Goal: Information Seeking & Learning: Learn about a topic

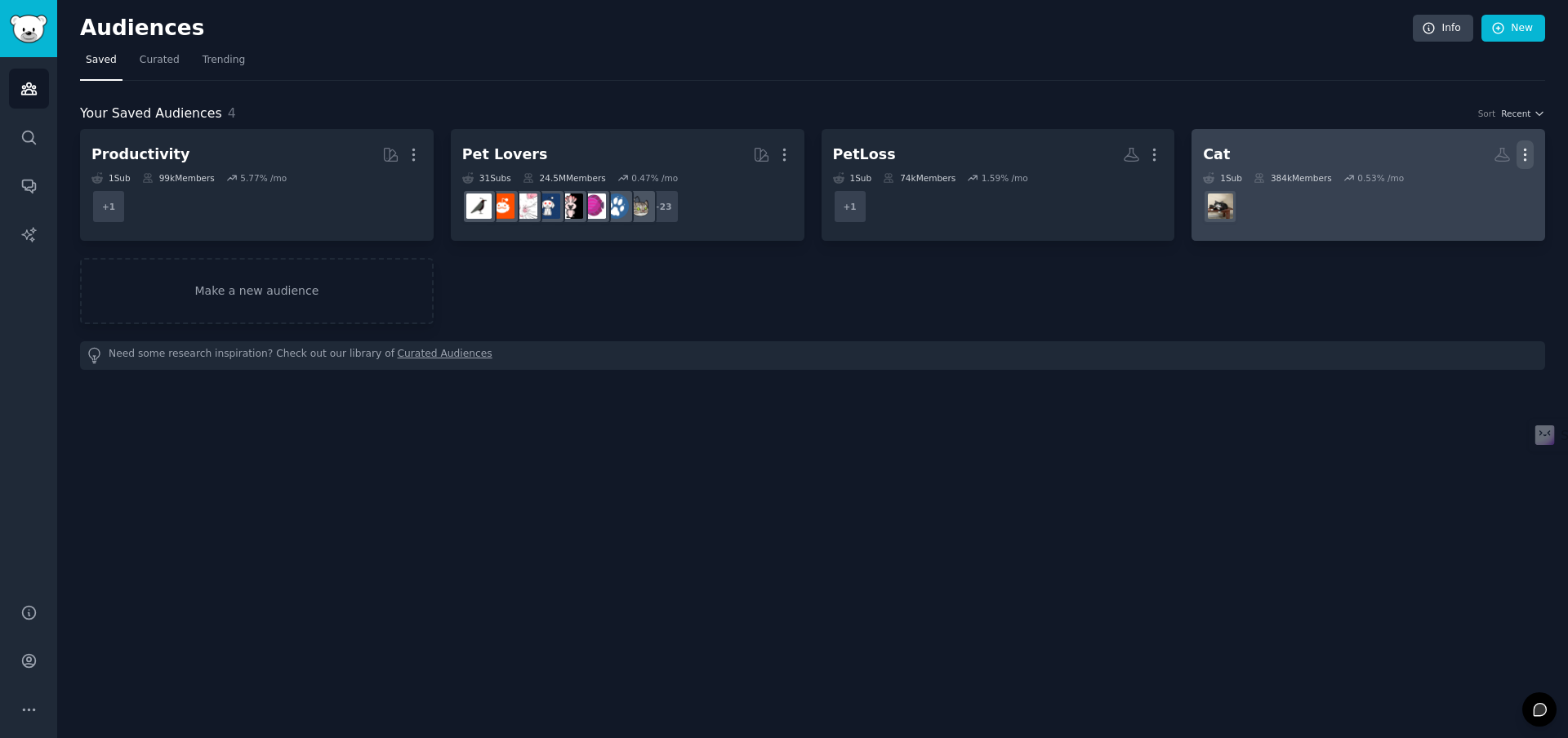
click at [1526, 149] on icon "button" at bounding box center [1526, 155] width 2 height 12
click at [1482, 189] on p "Delete" at bounding box center [1479, 190] width 38 height 17
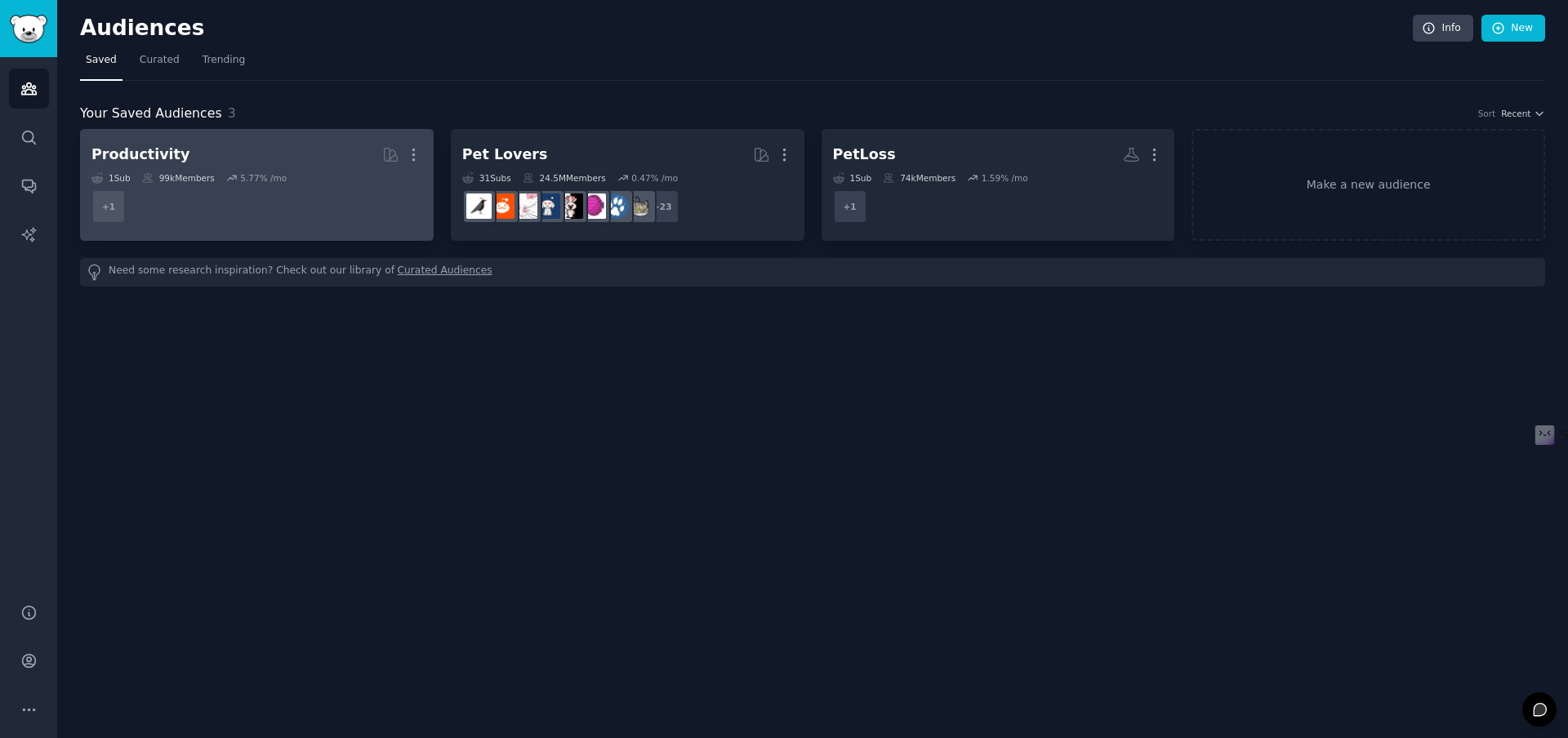
click at [139, 157] on div "Productivity" at bounding box center [140, 154] width 98 height 20
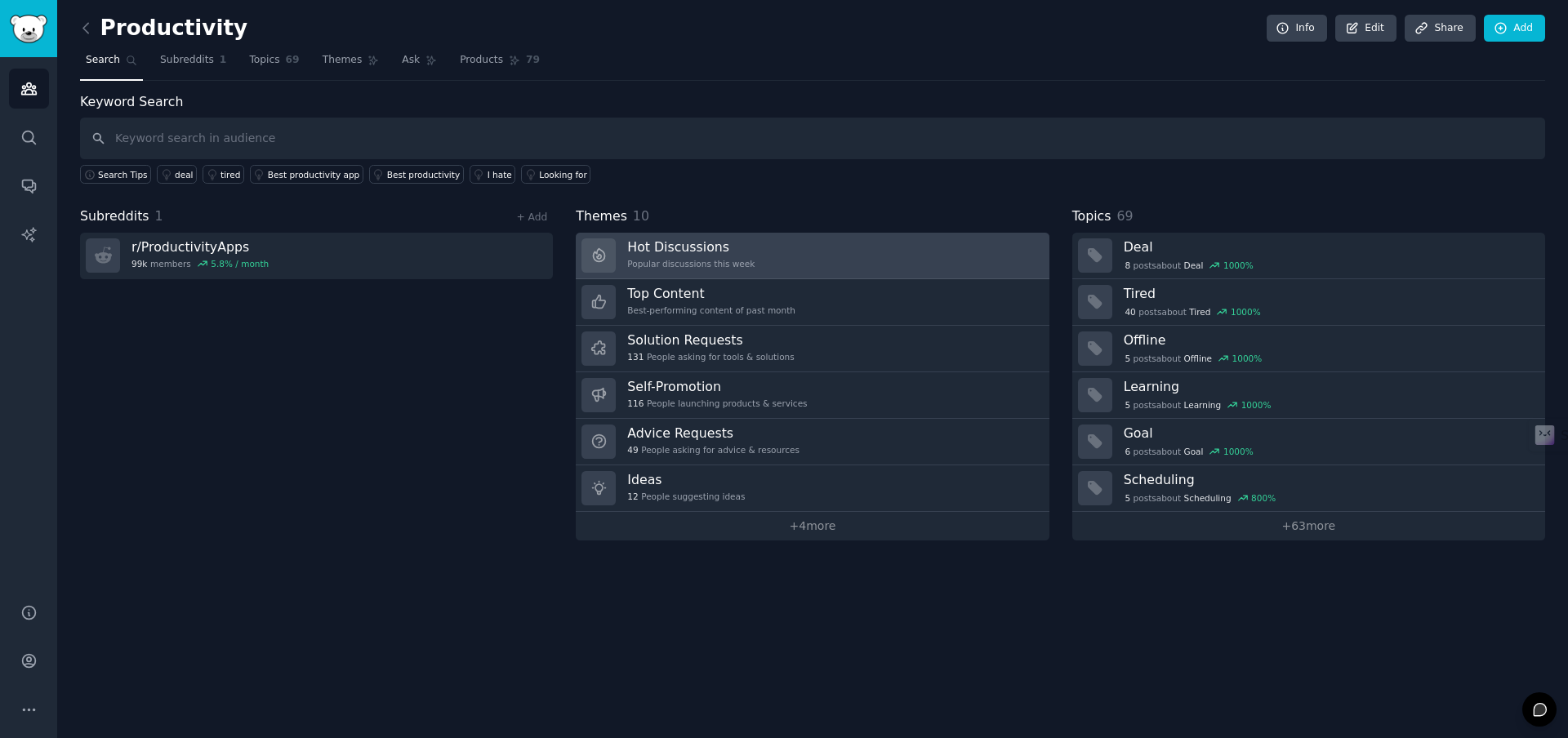
click at [740, 249] on h3 "Hot Discussions" at bounding box center [691, 247] width 127 height 17
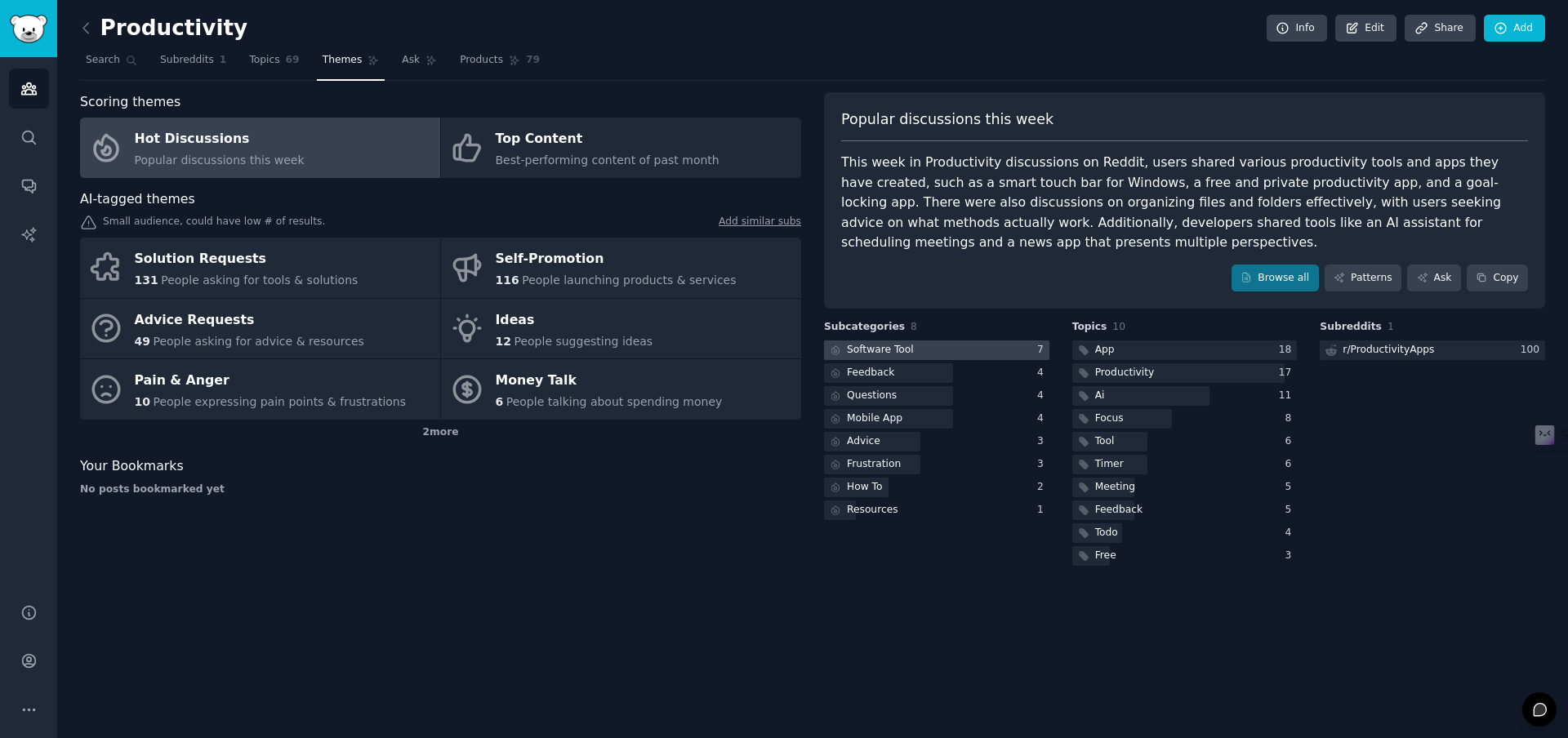
click at [943, 348] on div at bounding box center [936, 350] width 225 height 20
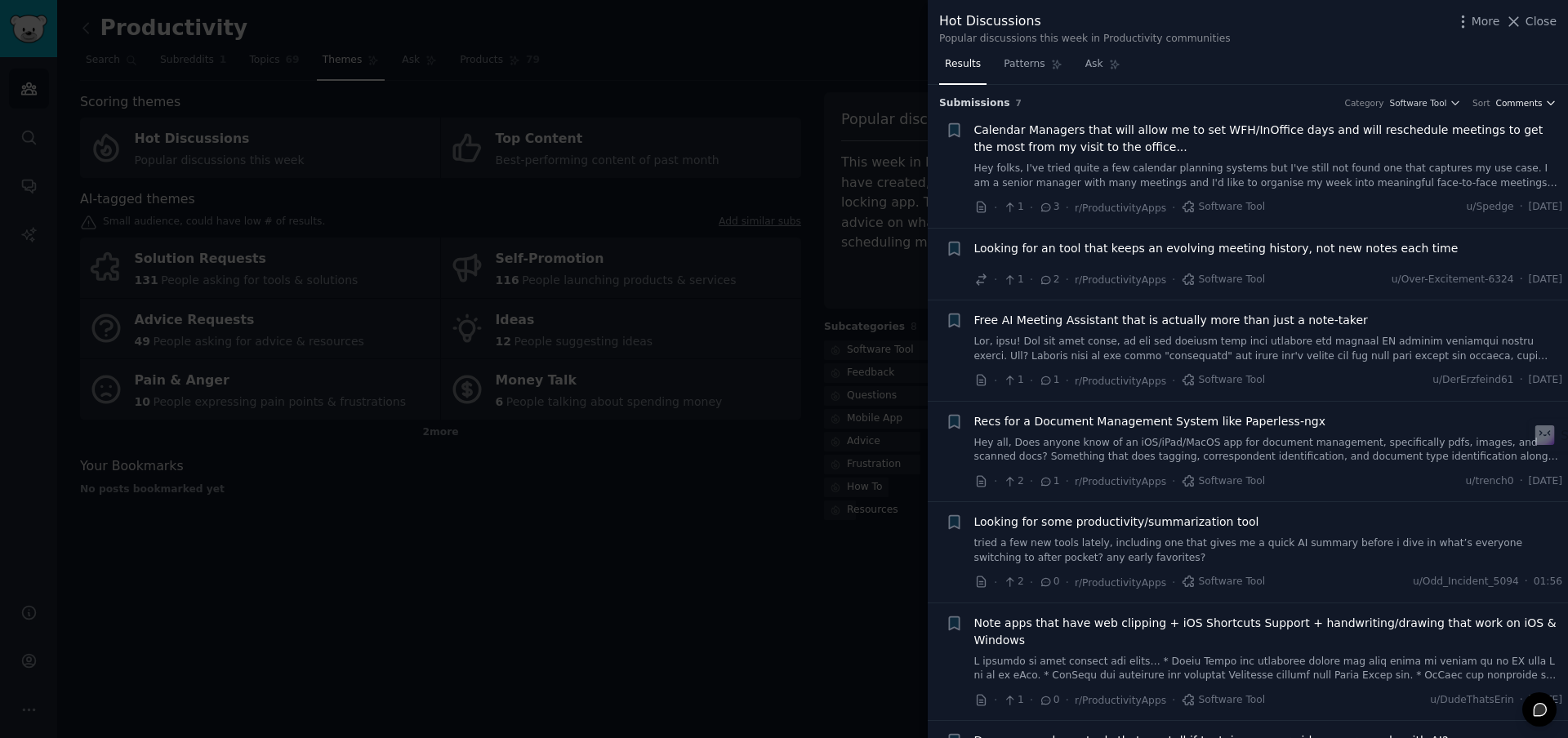
click at [1520, 104] on span "Comments" at bounding box center [1519, 103] width 46 height 12
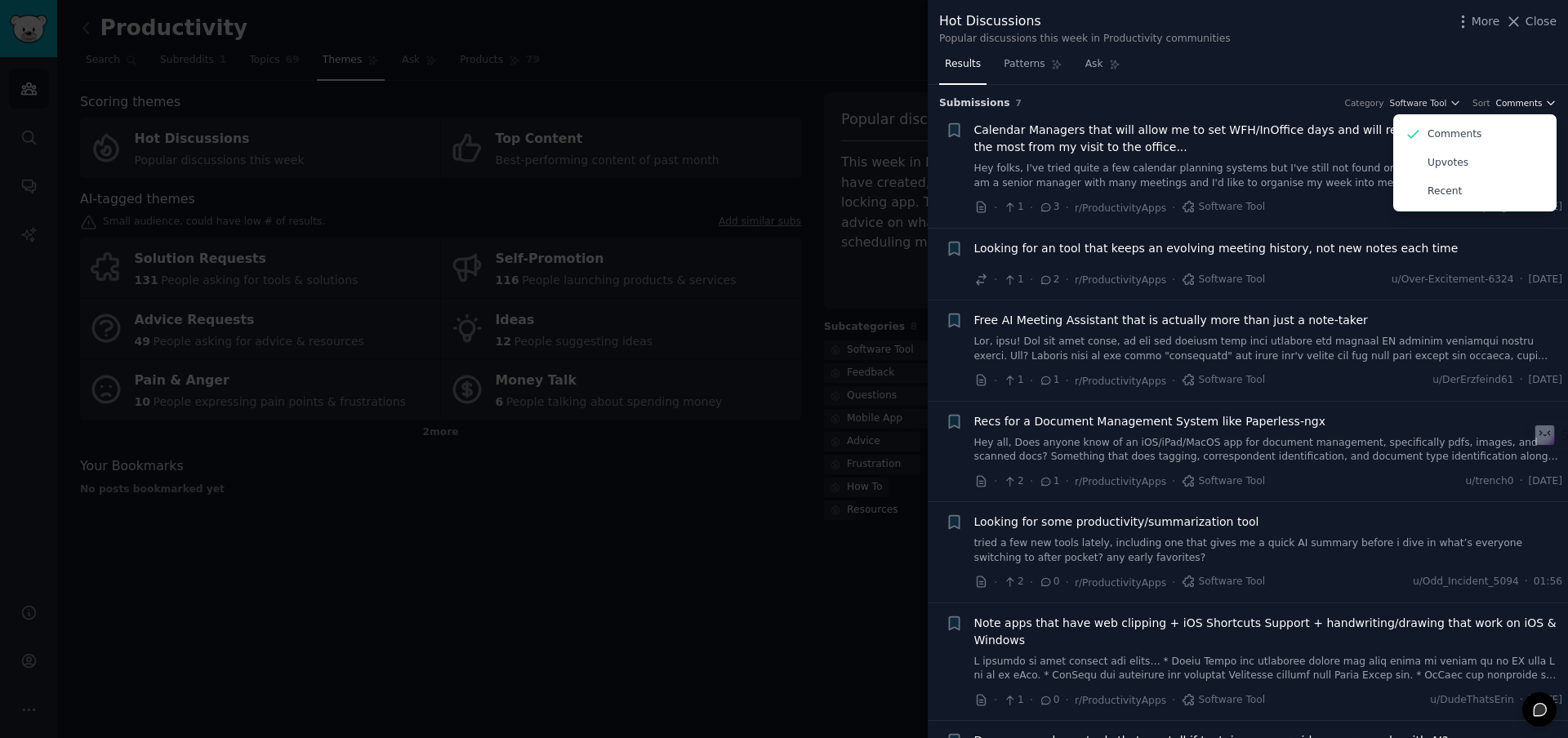
click at [1520, 104] on span "Comments" at bounding box center [1519, 103] width 46 height 12
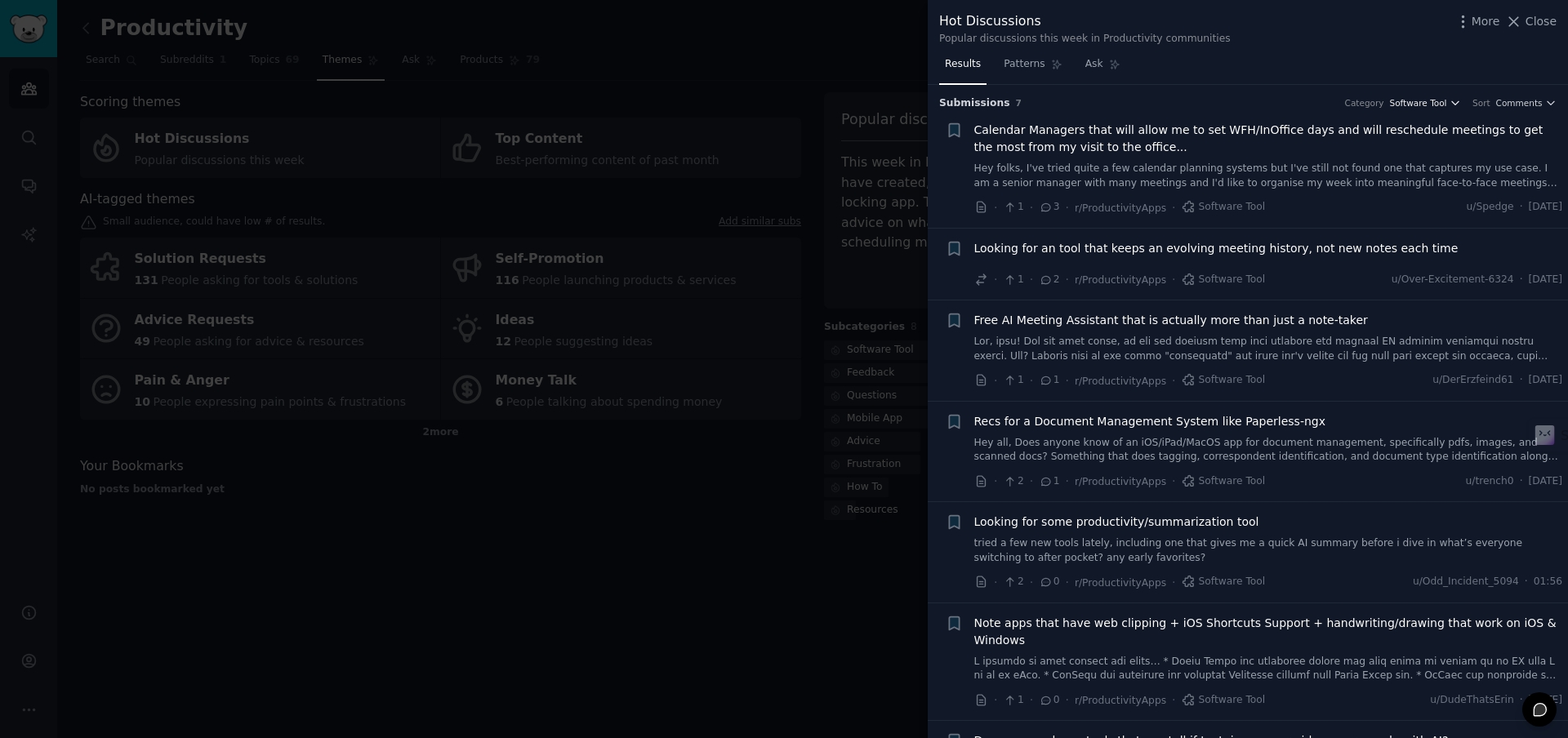
click at [1428, 105] on span "Software Tool" at bounding box center [1418, 103] width 57 height 12
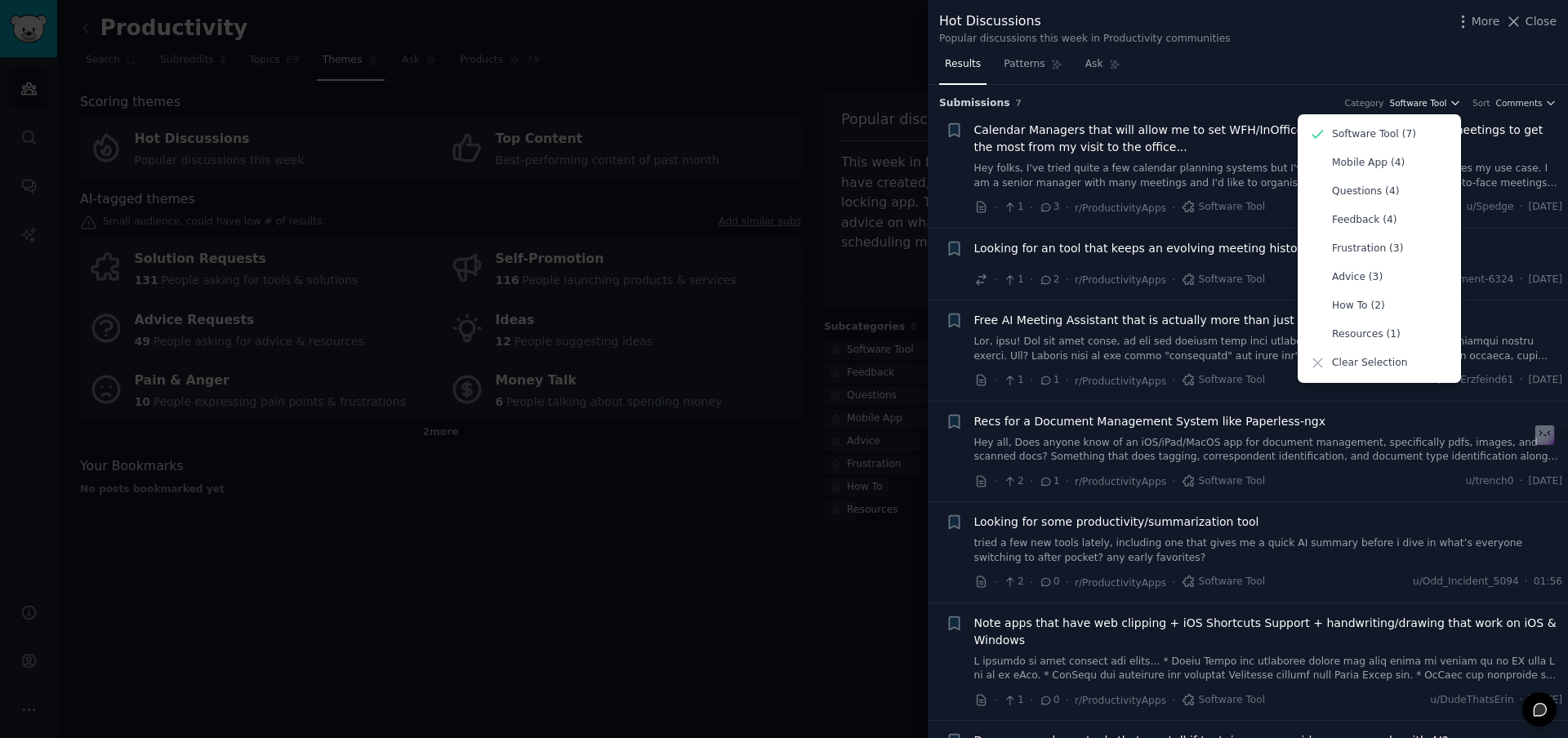
click at [1428, 105] on span "Software Tool" at bounding box center [1418, 103] width 57 height 12
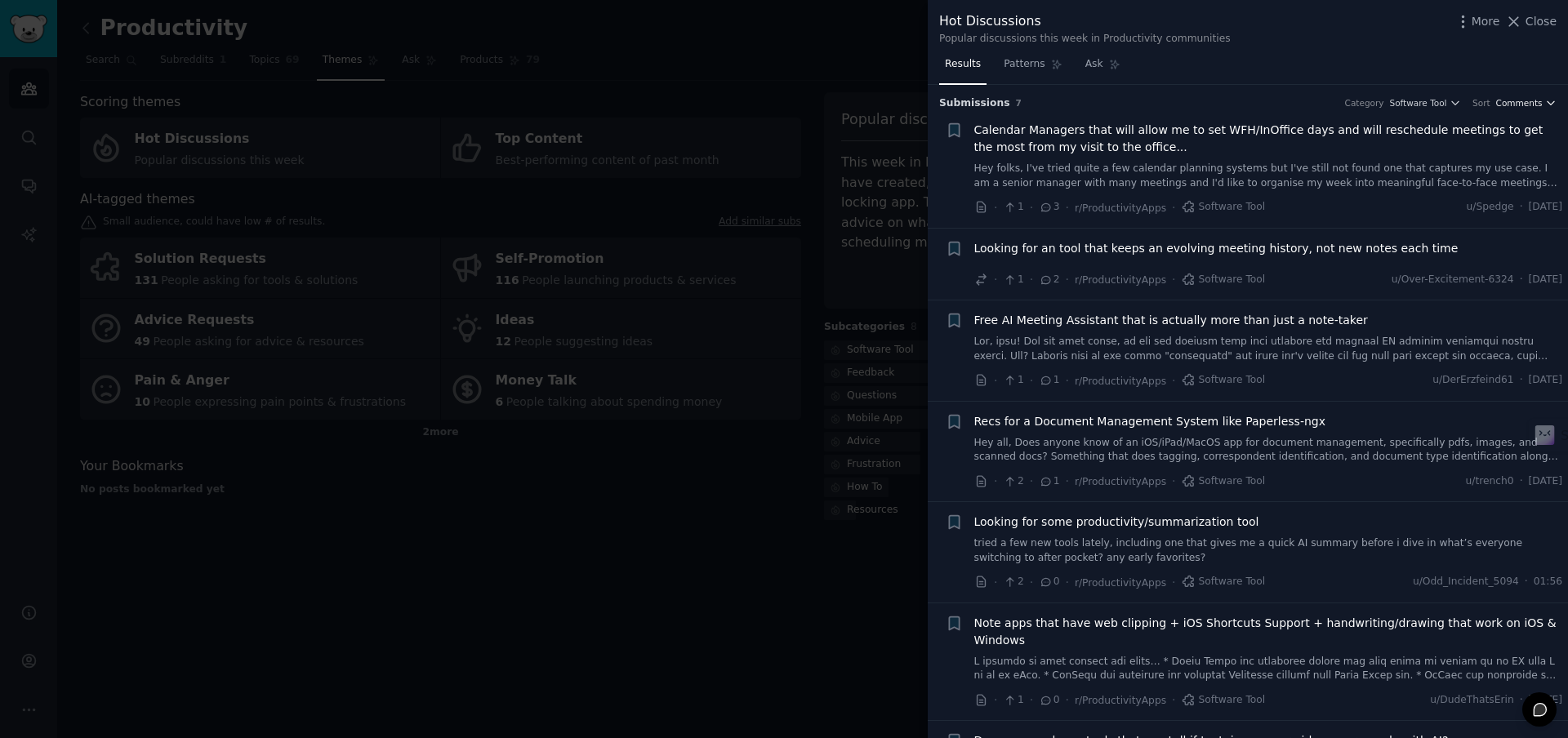
click at [1535, 104] on span "Comments" at bounding box center [1519, 103] width 46 height 12
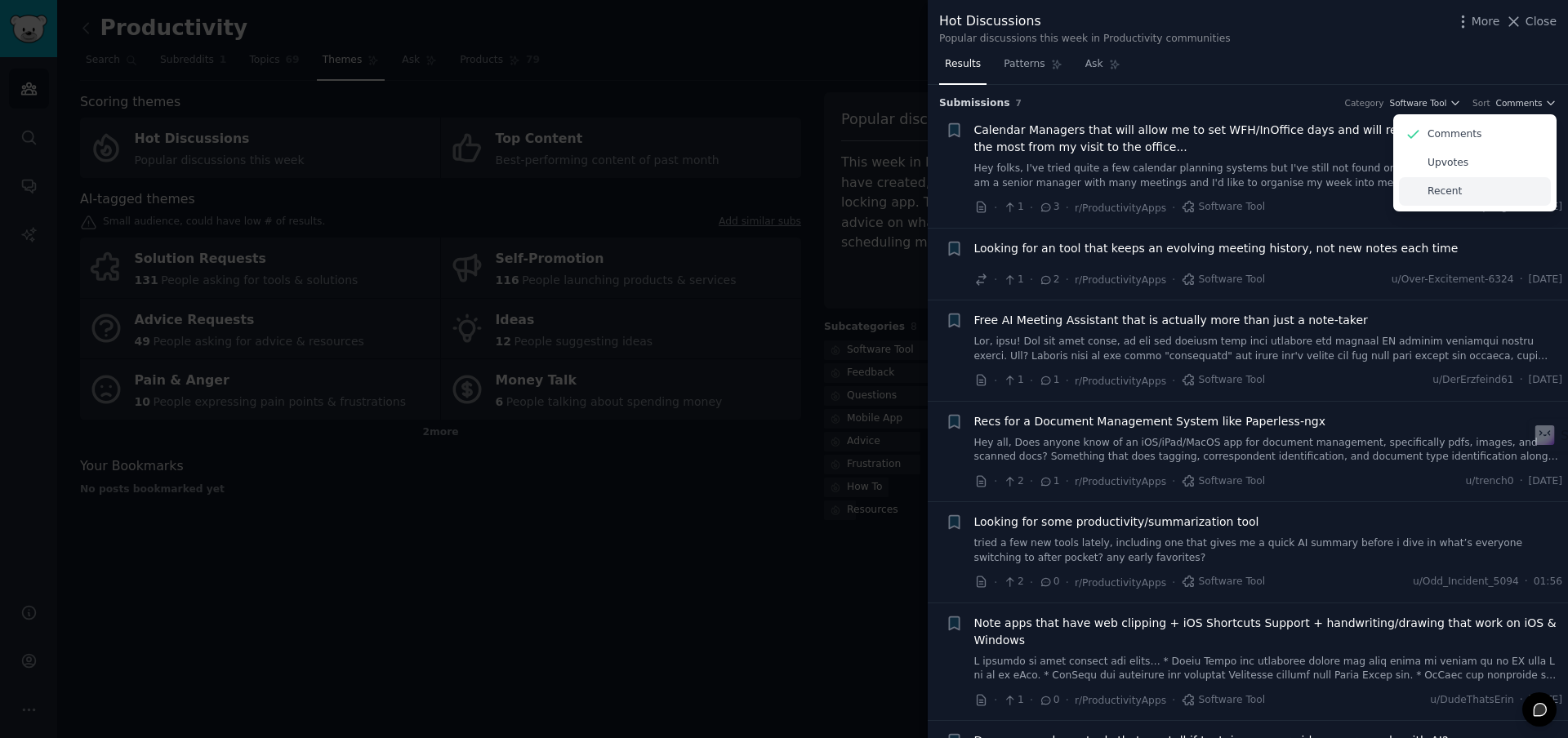
click at [1485, 191] on div "Recent" at bounding box center [1475, 191] width 152 height 29
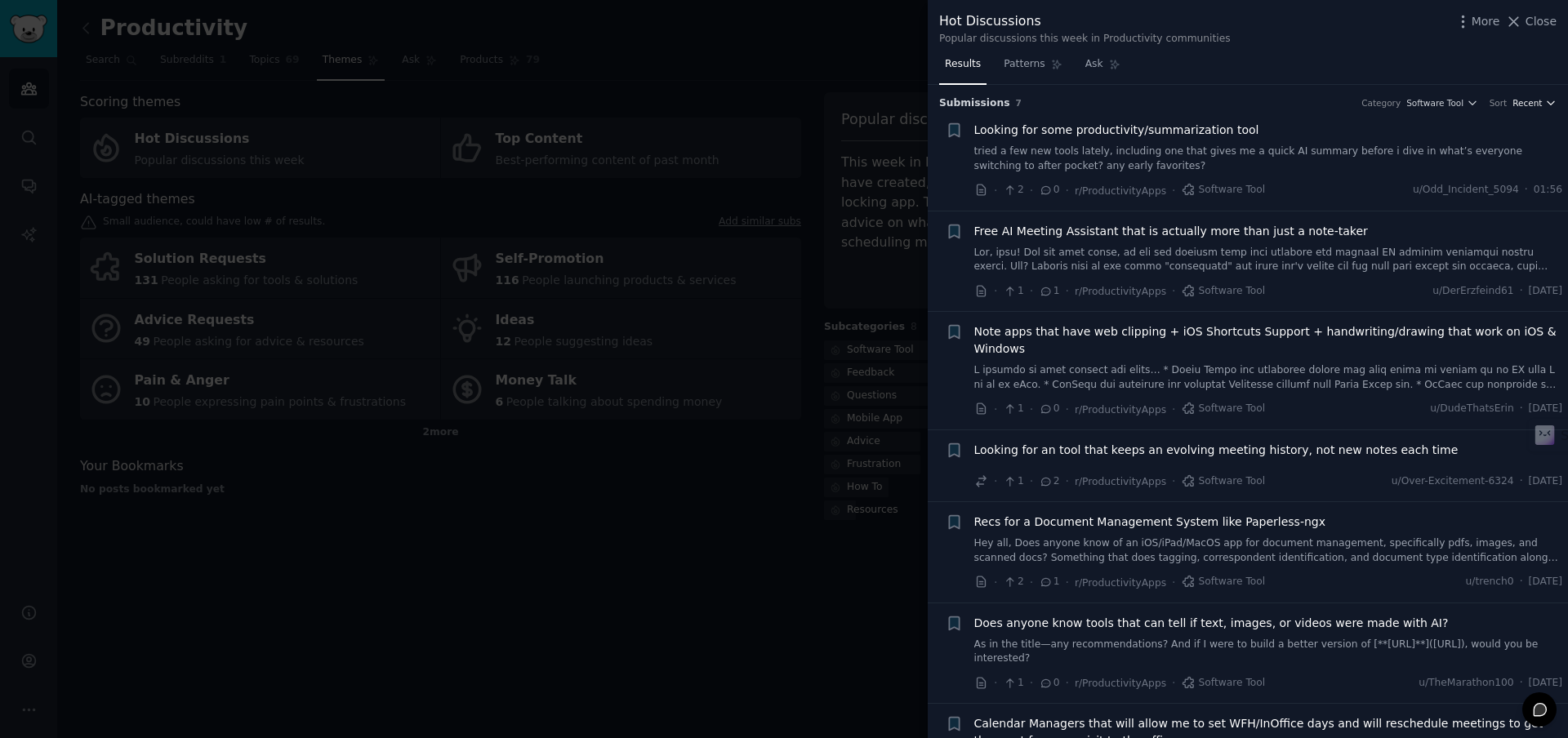
click at [1526, 100] on span "Recent" at bounding box center [1527, 103] width 30 height 12
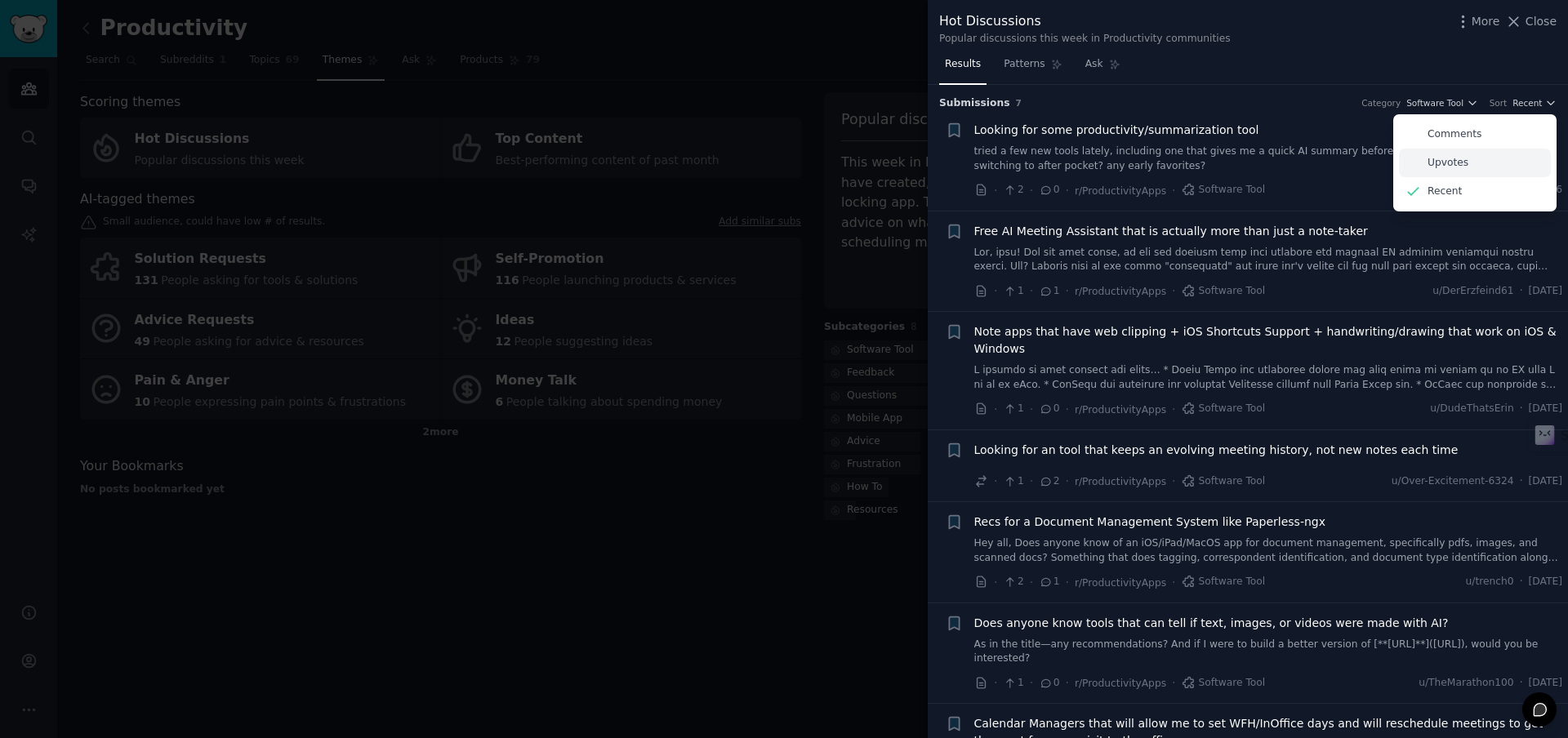
click at [1488, 164] on div "Upvotes" at bounding box center [1475, 163] width 152 height 29
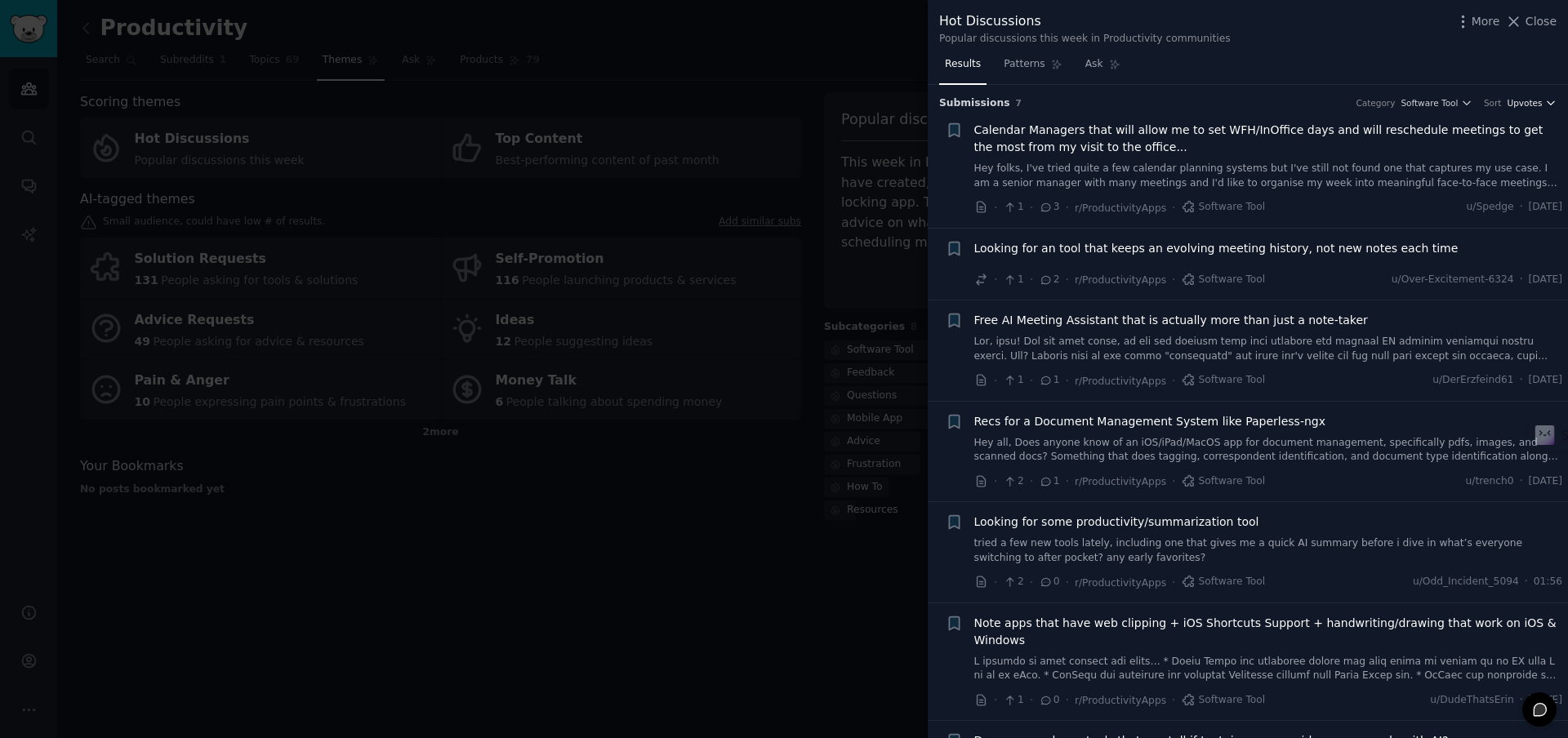
click at [1520, 103] on span "Upvotes" at bounding box center [1524, 103] width 35 height 12
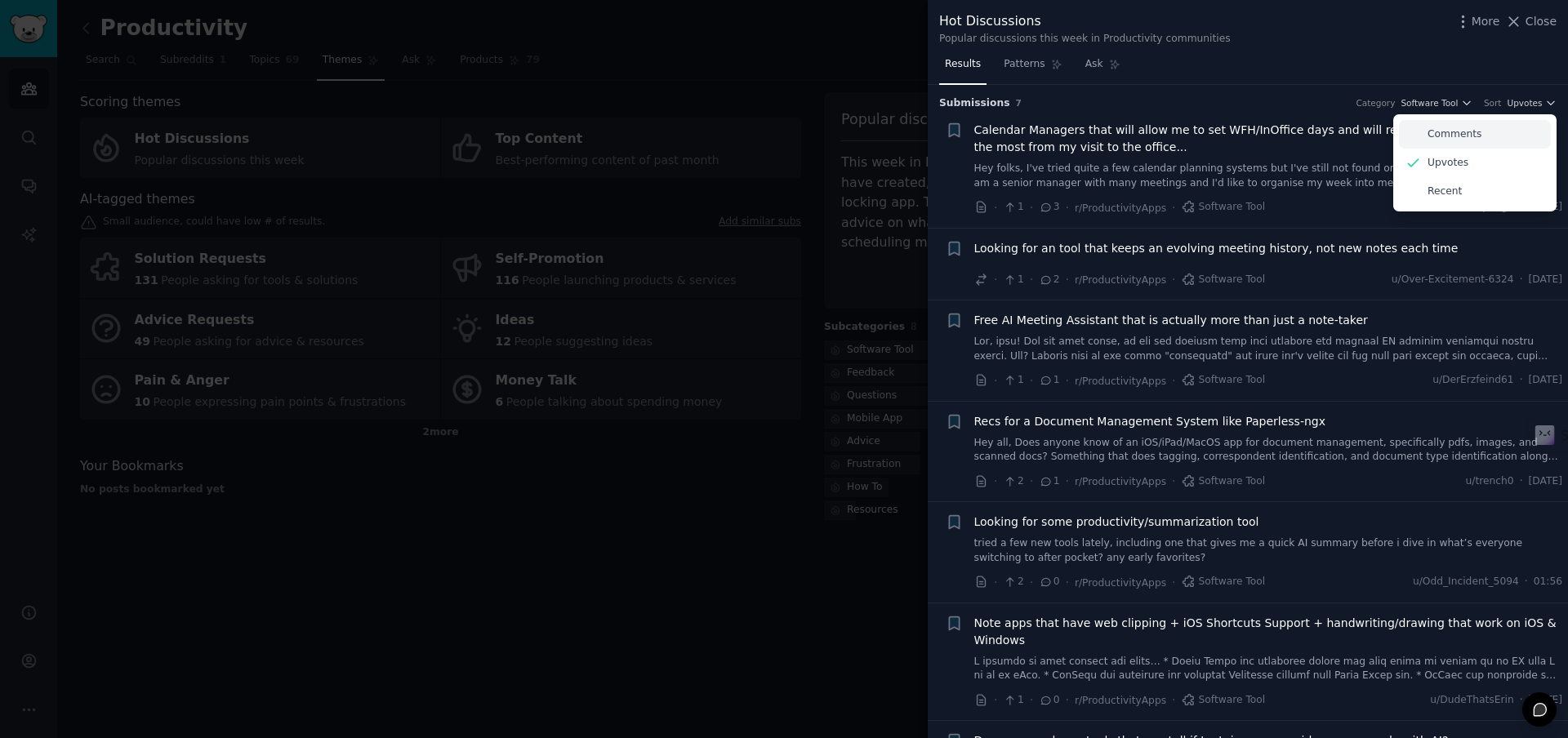
click at [1488, 138] on div "Comments" at bounding box center [1475, 135] width 152 height 29
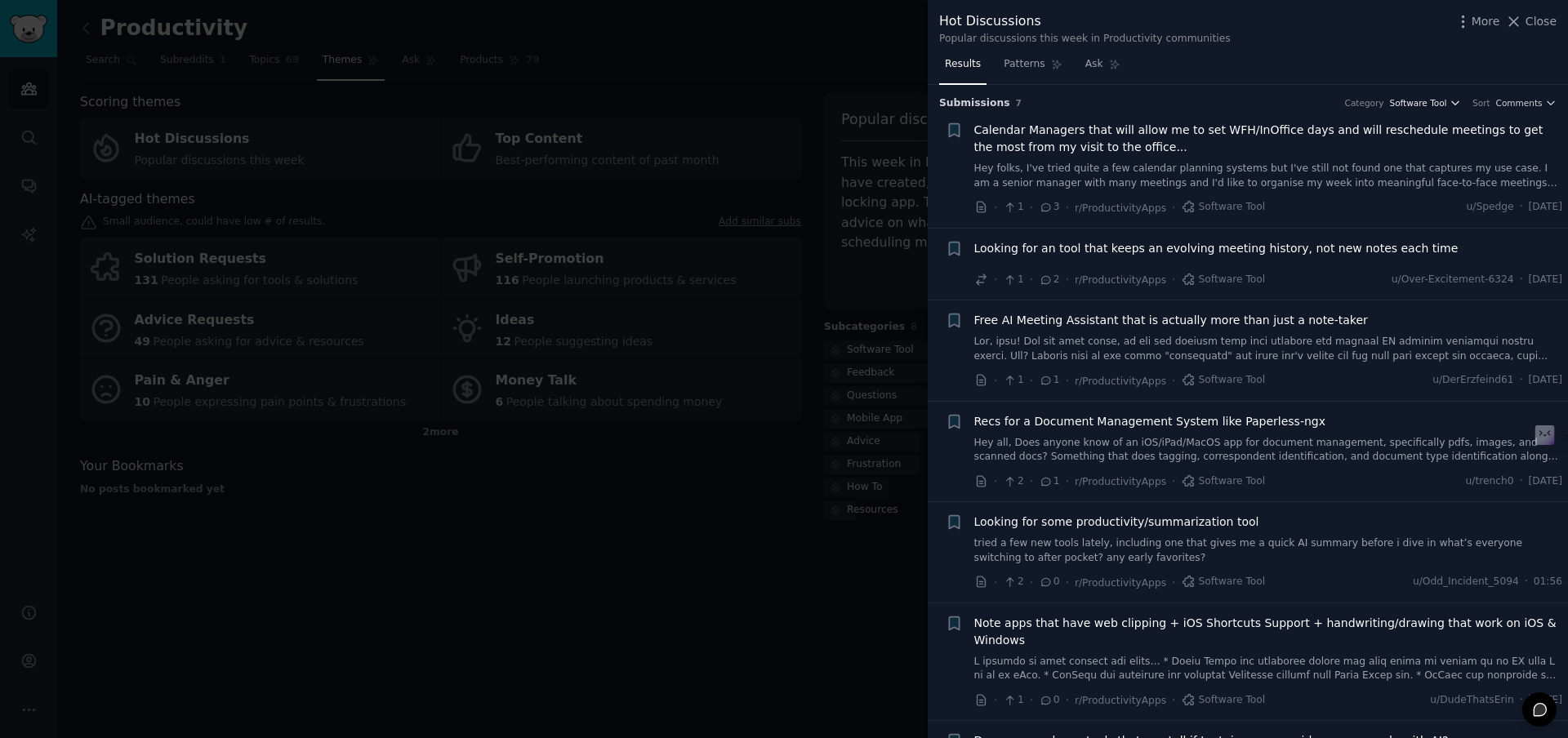
click at [1427, 100] on span "Software Tool" at bounding box center [1418, 103] width 57 height 12
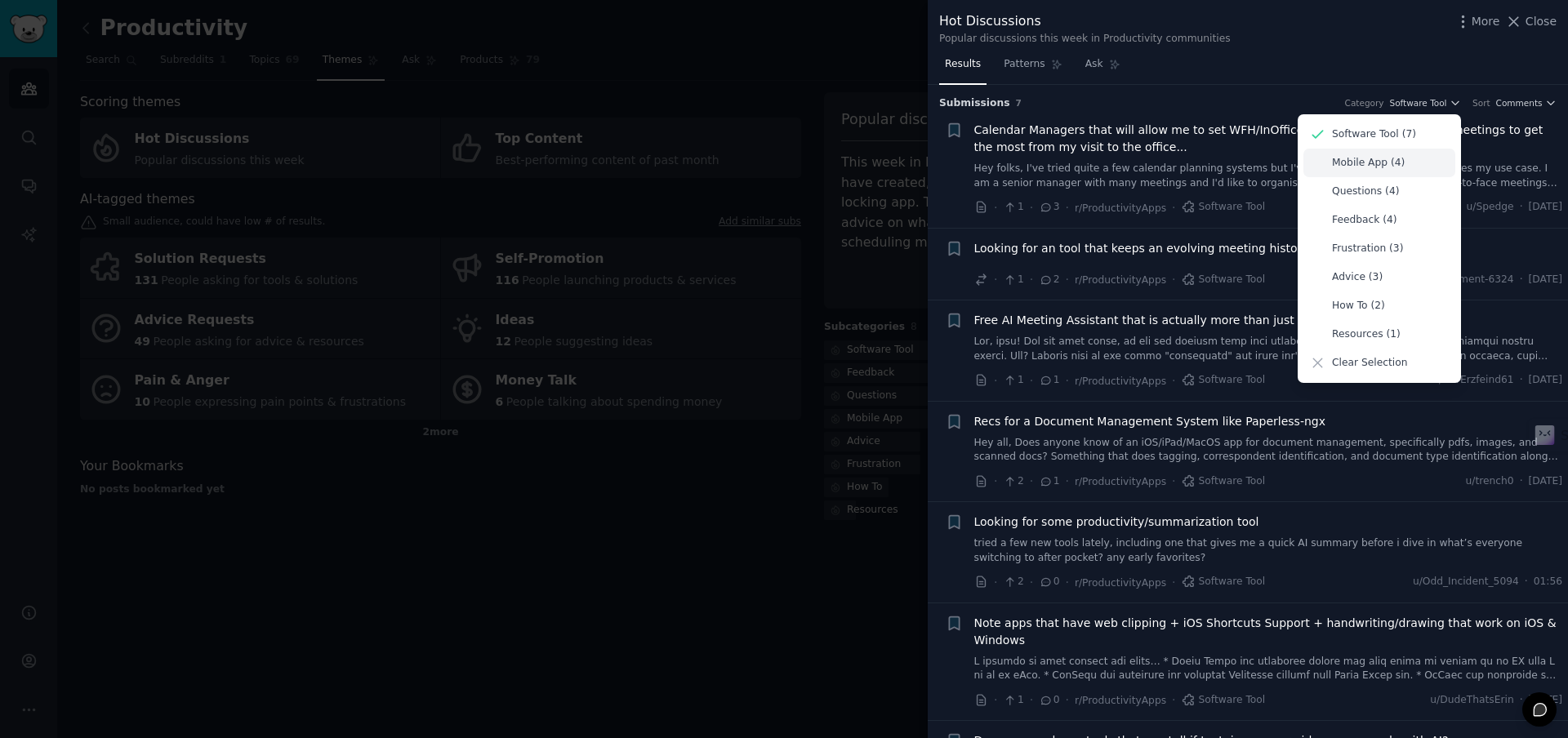
click at [1399, 172] on div "Mobile App (4)" at bounding box center [1379, 163] width 152 height 29
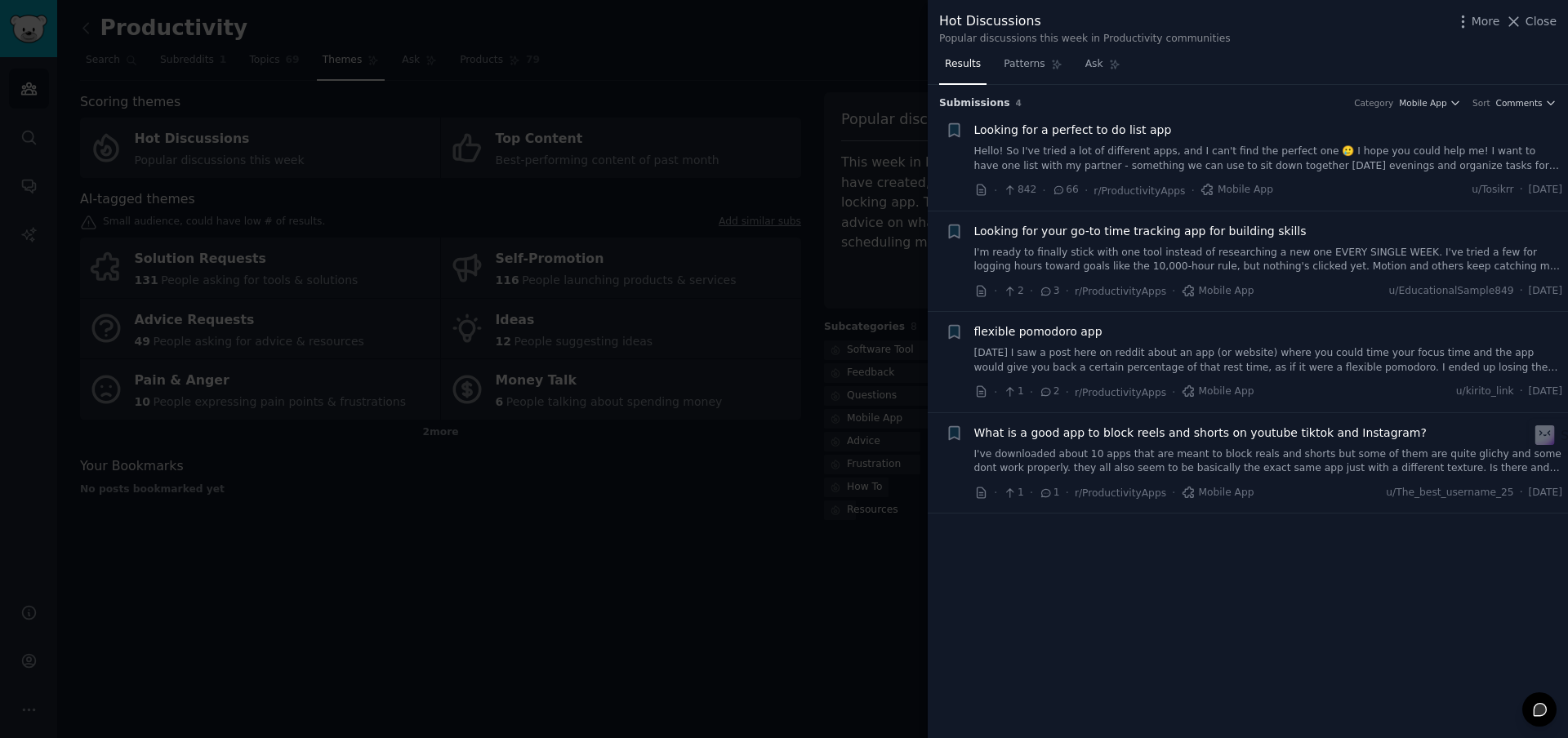
click at [1147, 134] on span "Looking for a perfect to do list app" at bounding box center [1073, 130] width 197 height 17
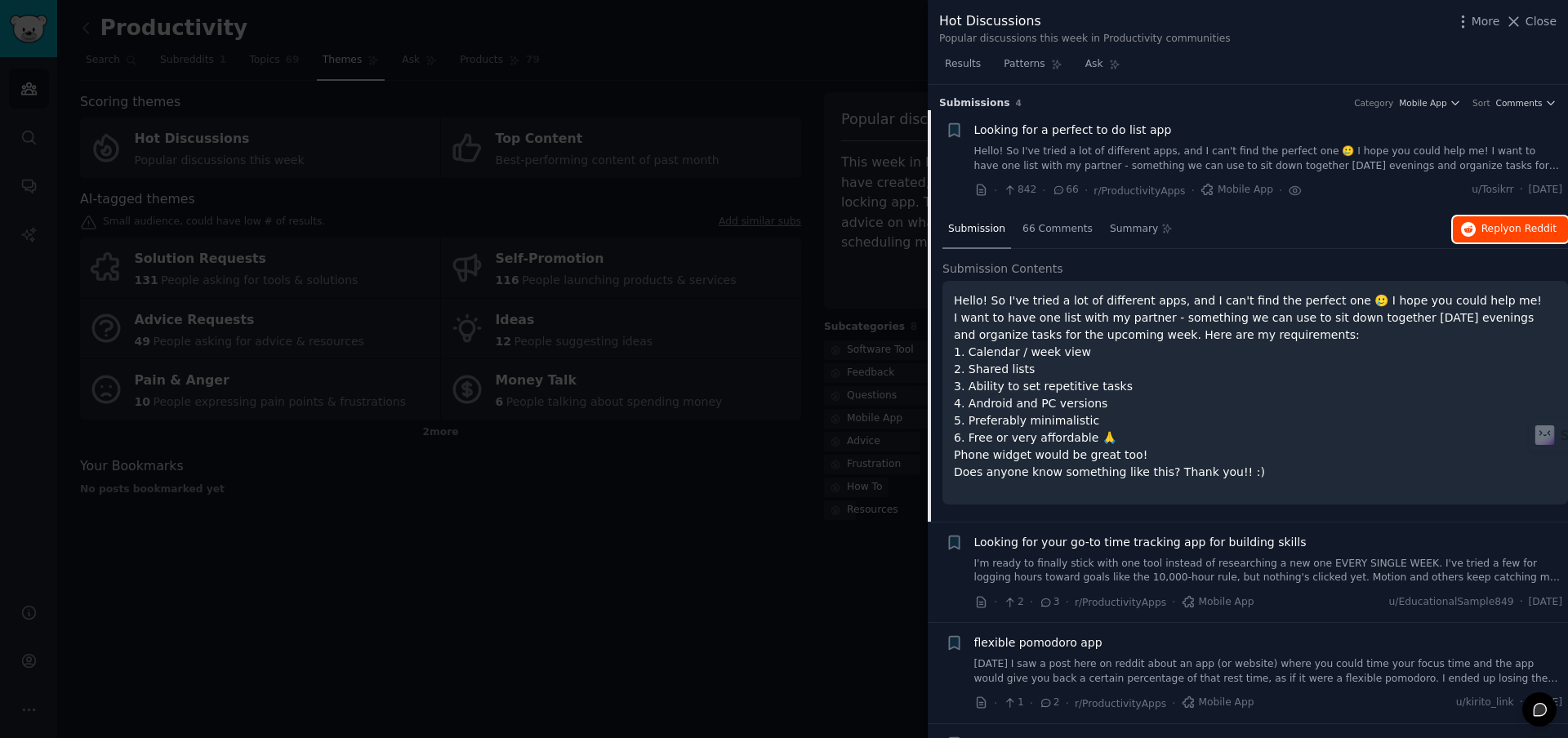
click at [1483, 230] on span "Reply on Reddit" at bounding box center [1519, 229] width 75 height 14
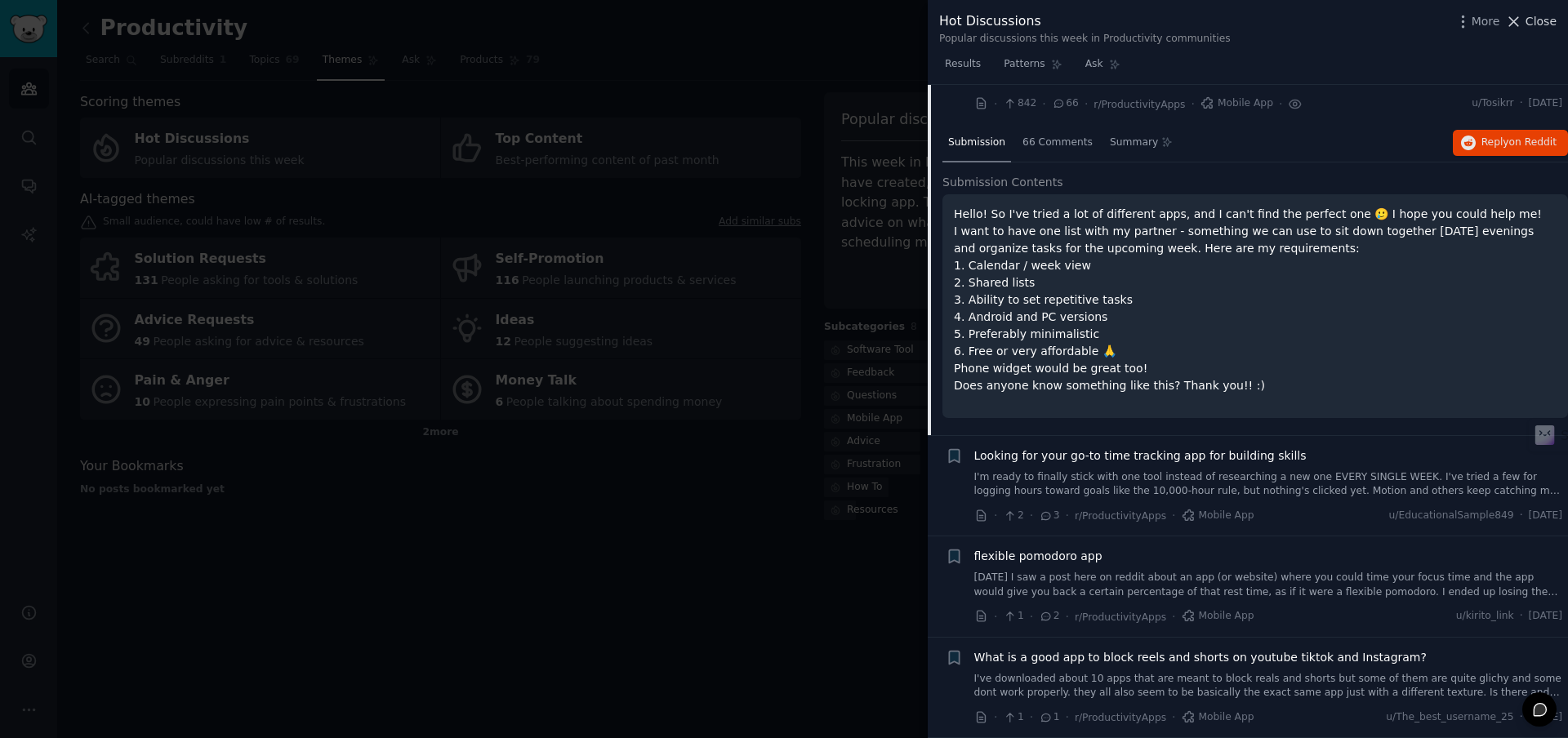
click at [1522, 19] on icon at bounding box center [1513, 22] width 17 height 17
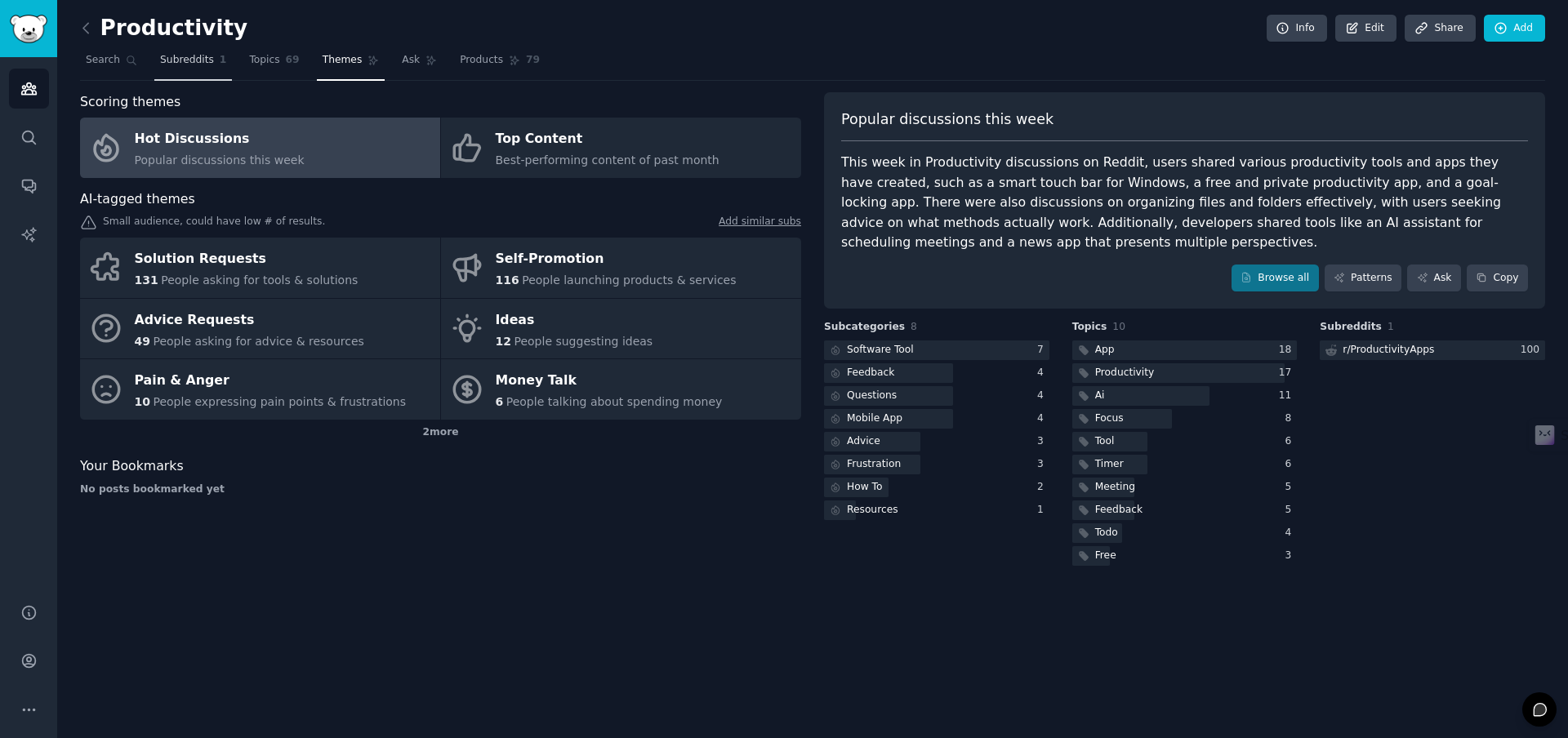
click at [205, 62] on span "Subreddits" at bounding box center [187, 60] width 54 height 14
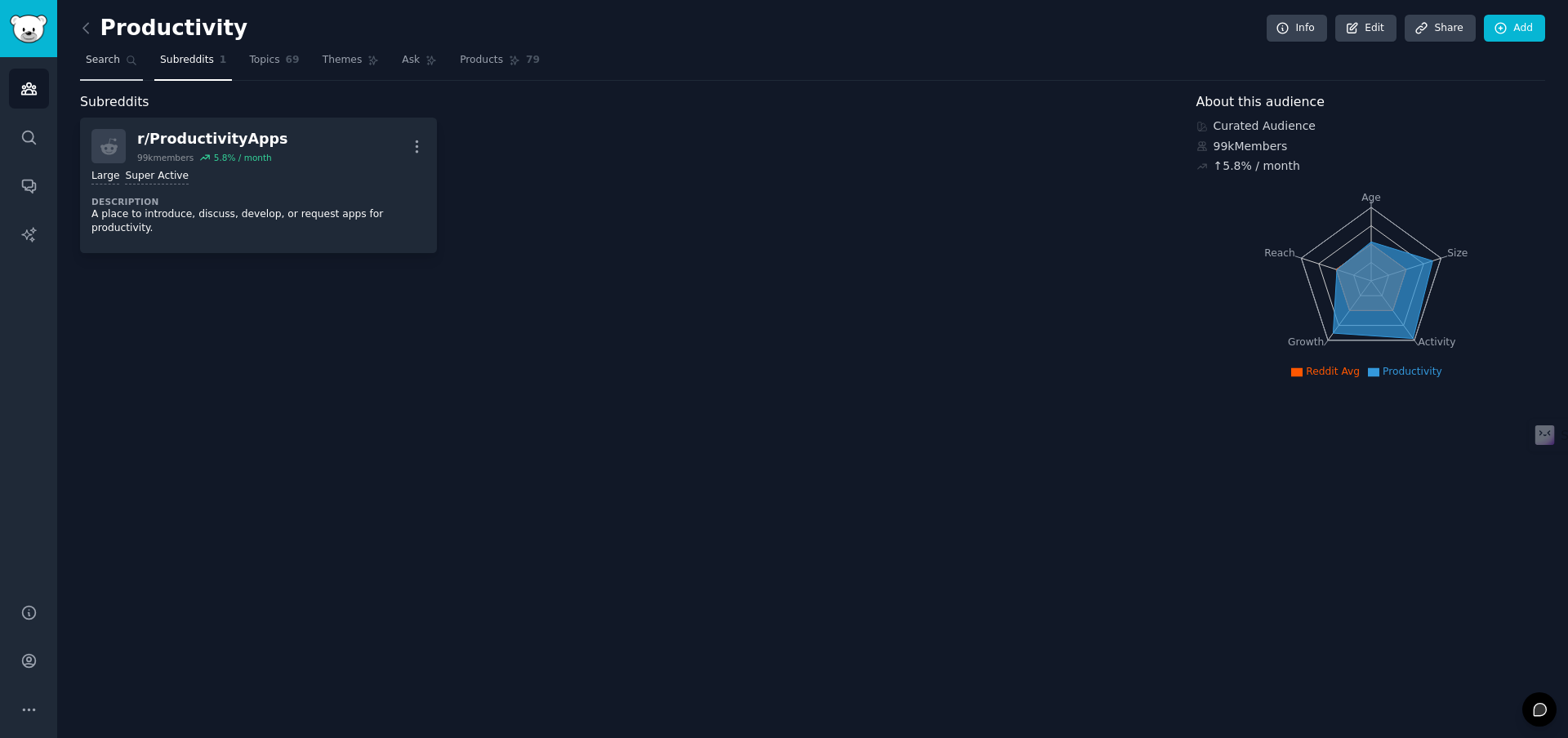
click at [94, 64] on span "Search" at bounding box center [103, 60] width 35 height 14
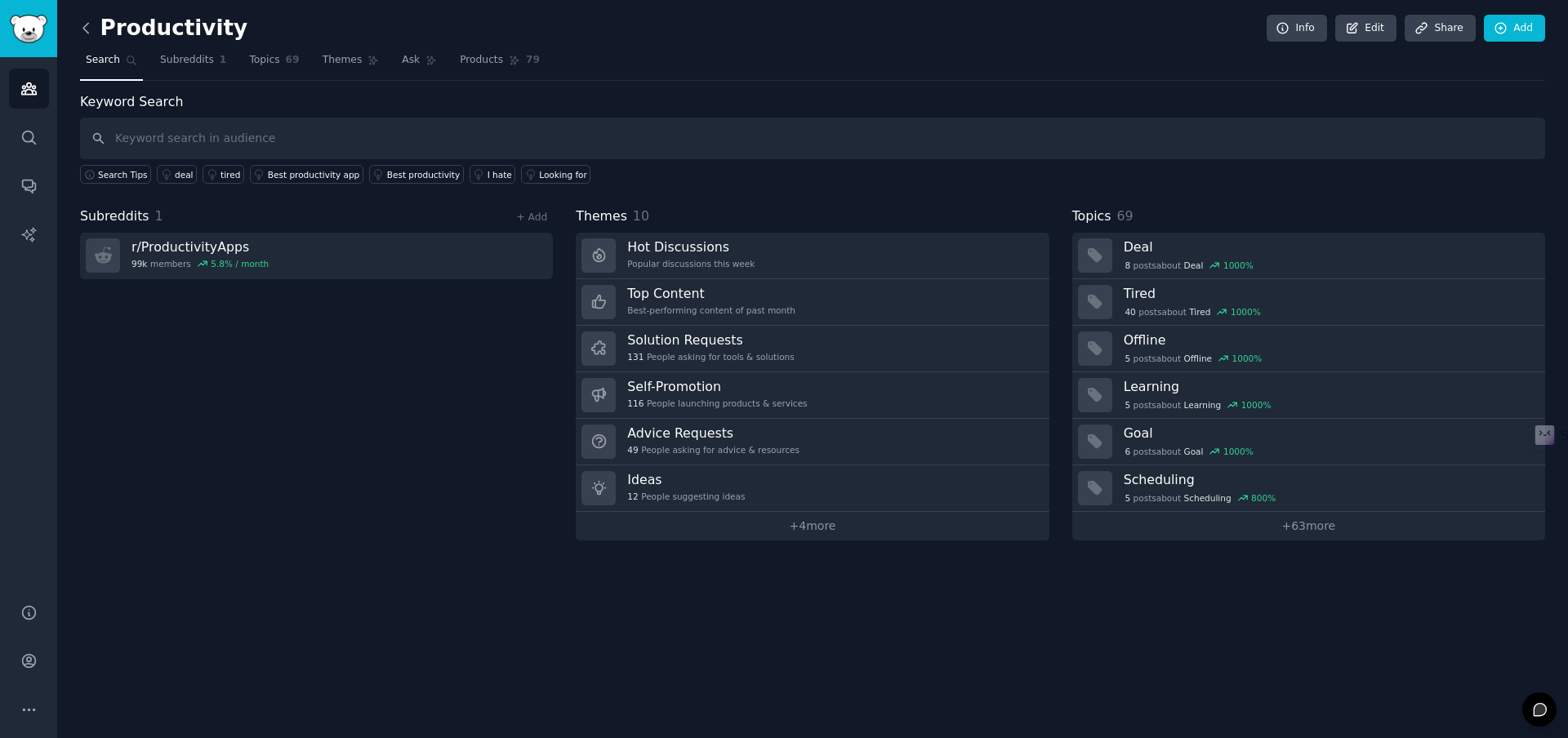
click at [84, 30] on icon at bounding box center [87, 28] width 17 height 17
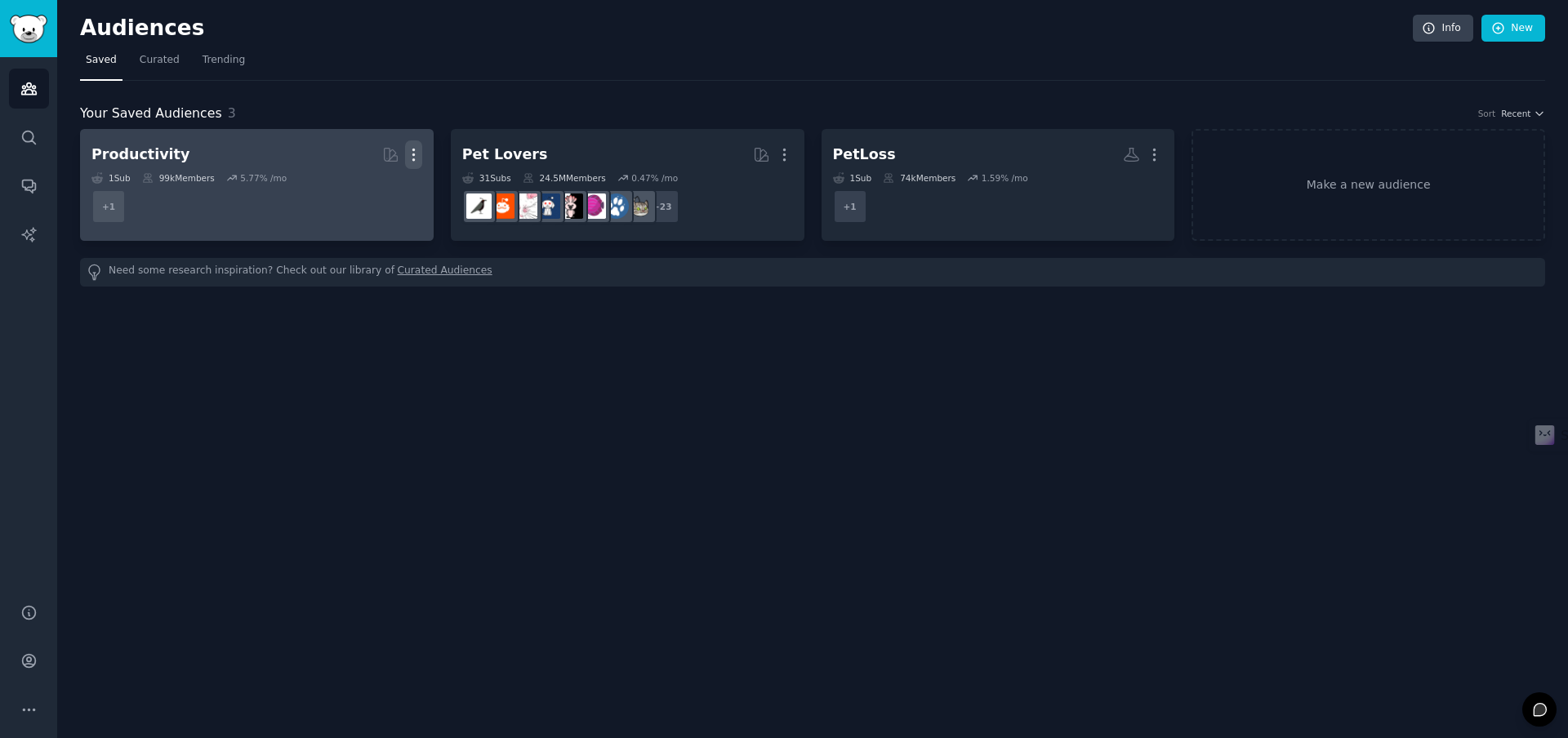
click at [413, 153] on icon "button" at bounding box center [414, 155] width 17 height 17
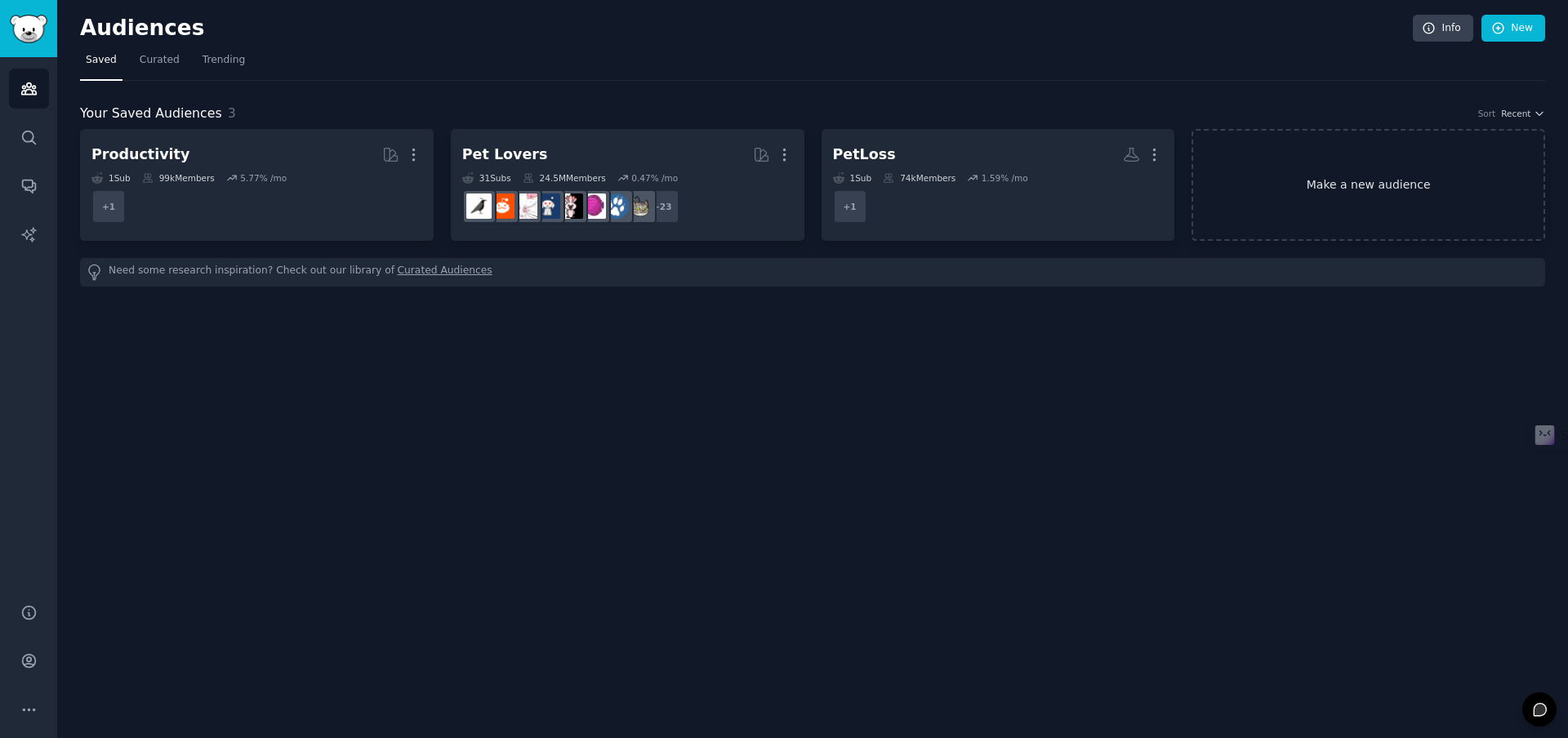
click at [1336, 188] on link "Make a new audience" at bounding box center [1368, 185] width 354 height 112
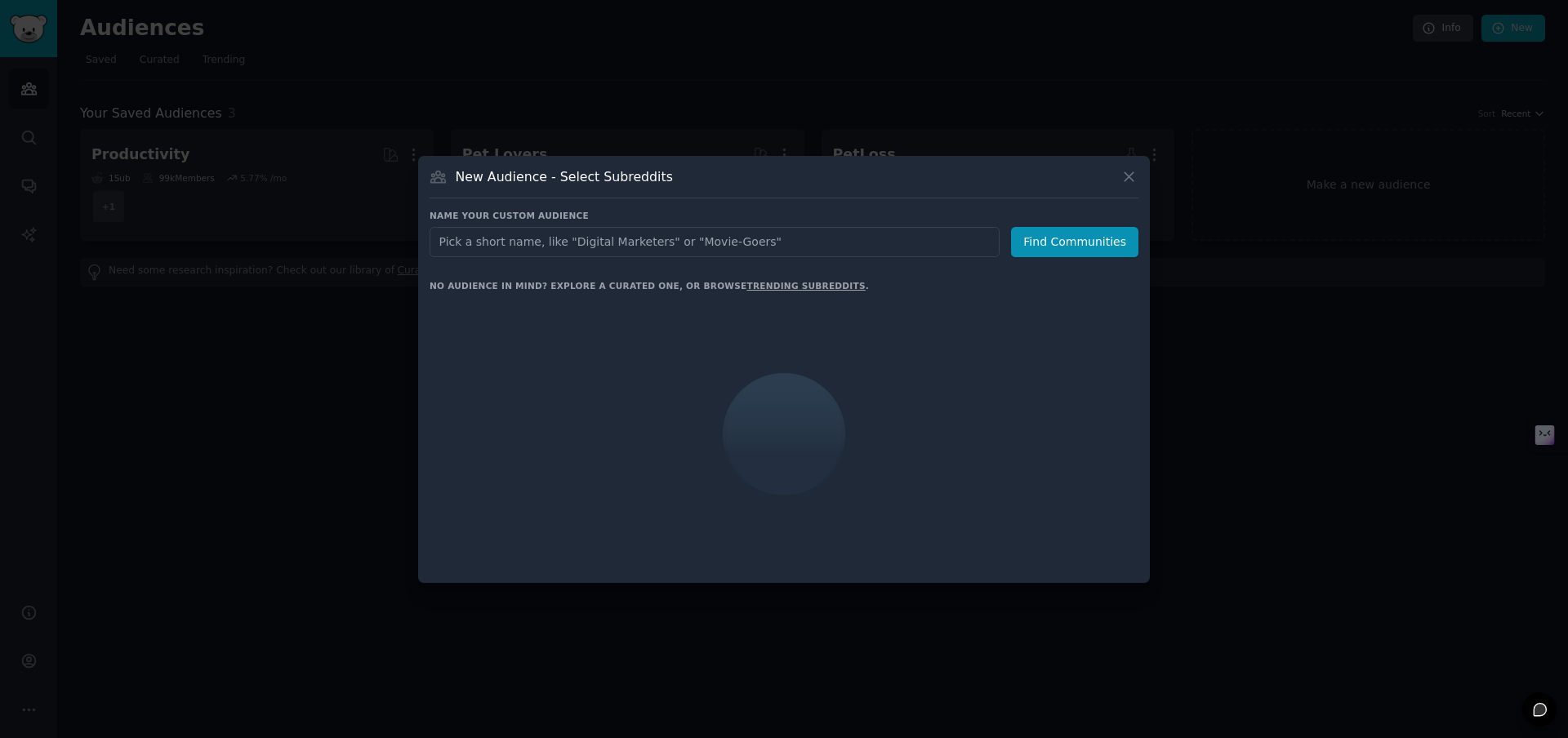
click at [681, 240] on input "text" at bounding box center [714, 242] width 569 height 30
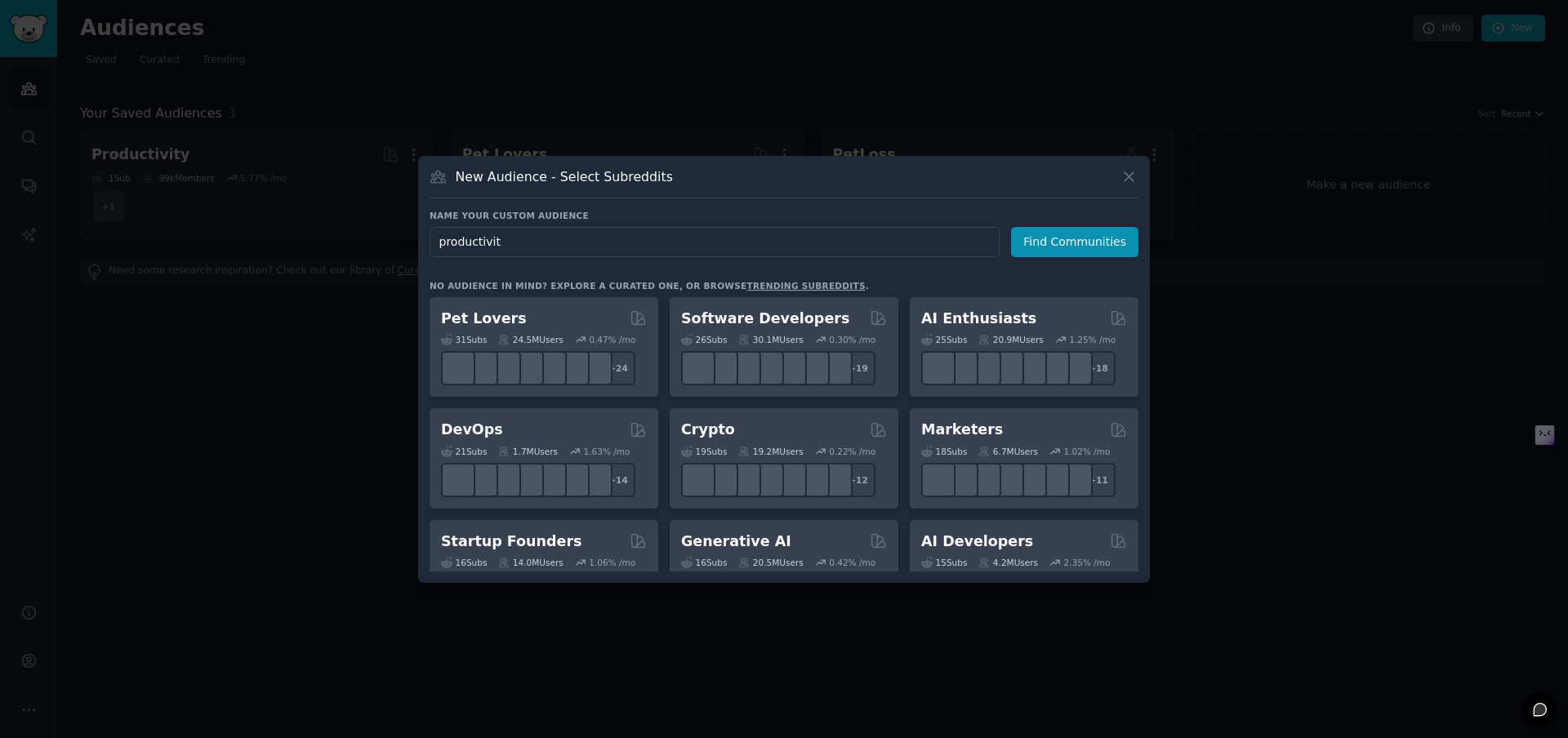
type input "productivity"
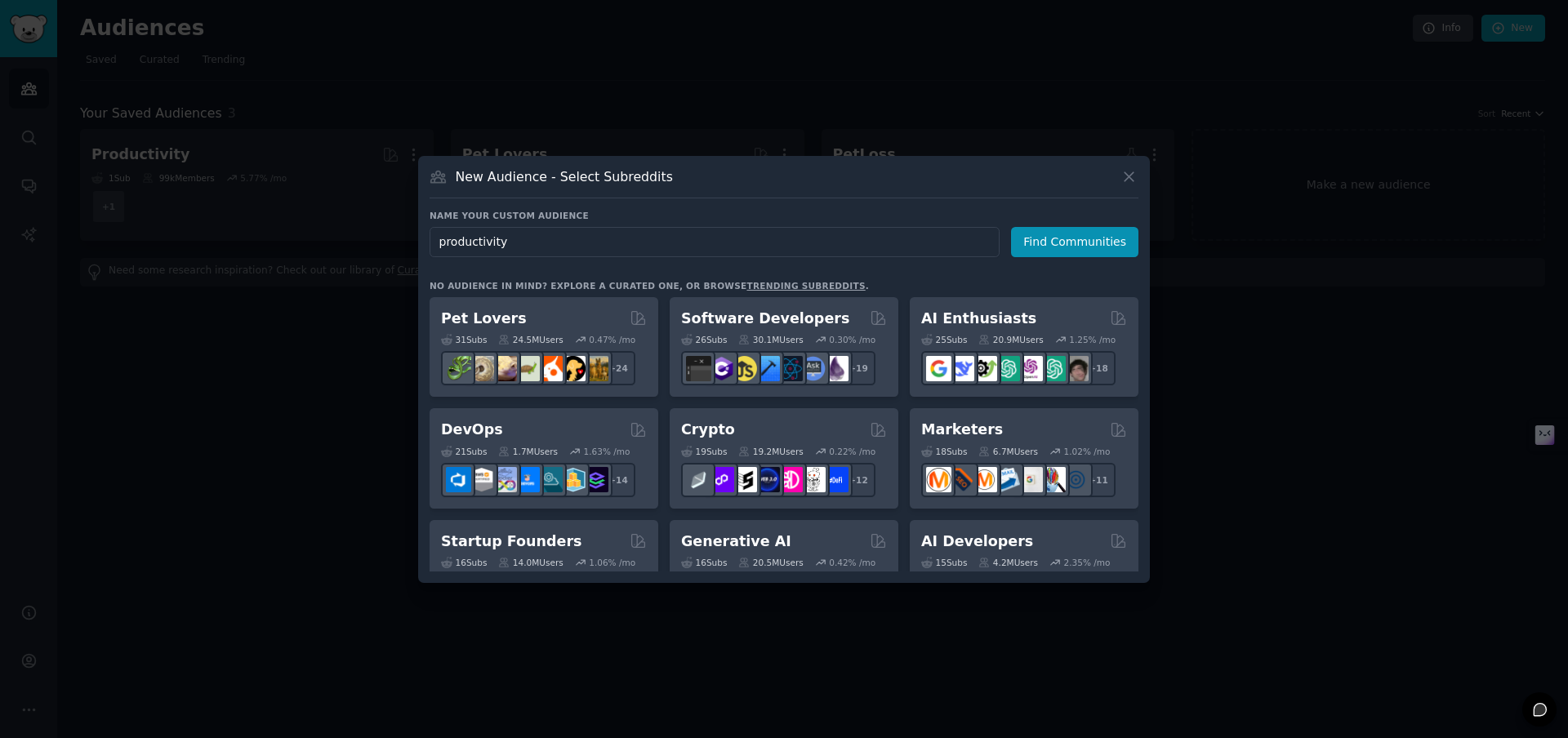
click button "Find Communities" at bounding box center [1075, 242] width 127 height 30
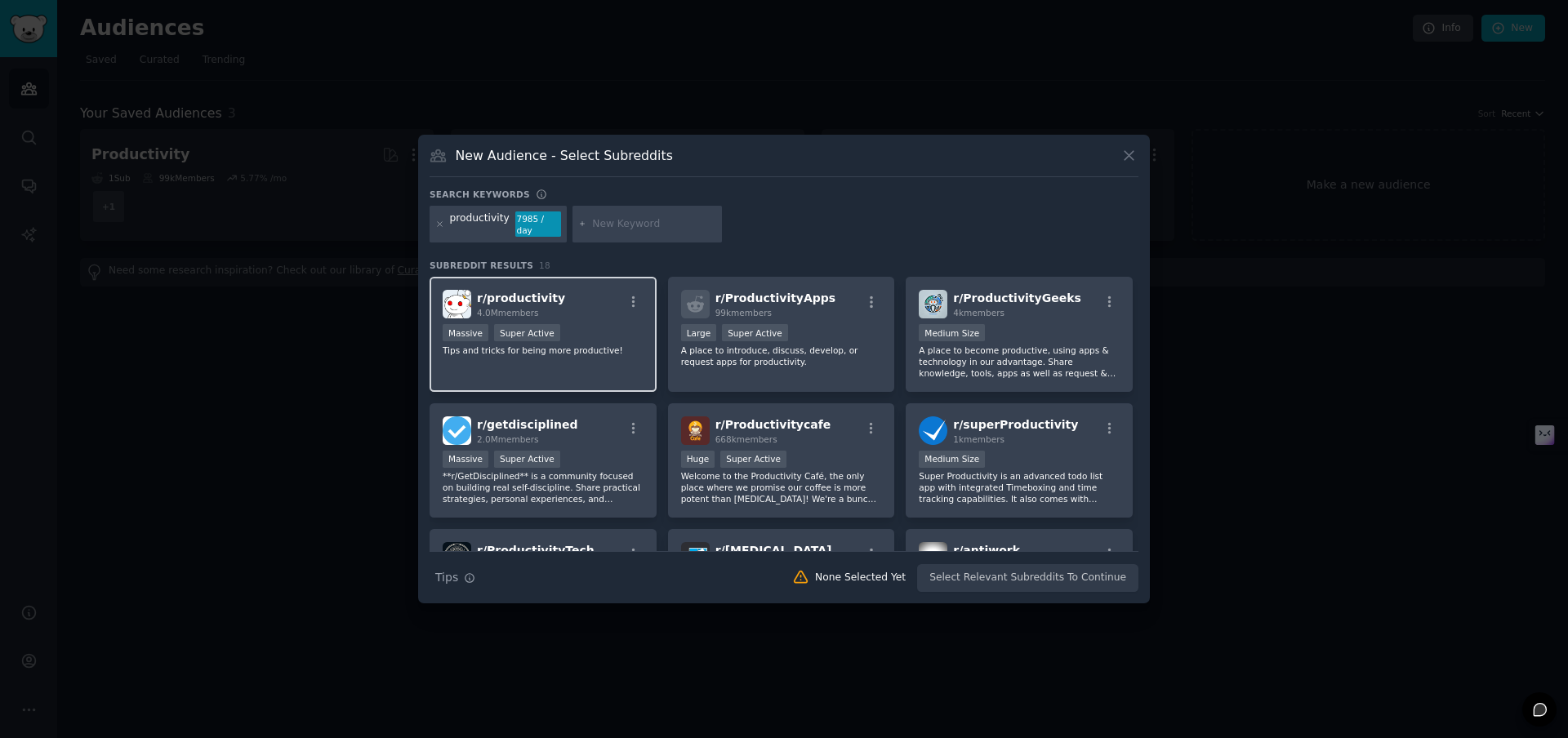
click at [532, 294] on span "r/ productivity" at bounding box center [521, 298] width 89 height 13
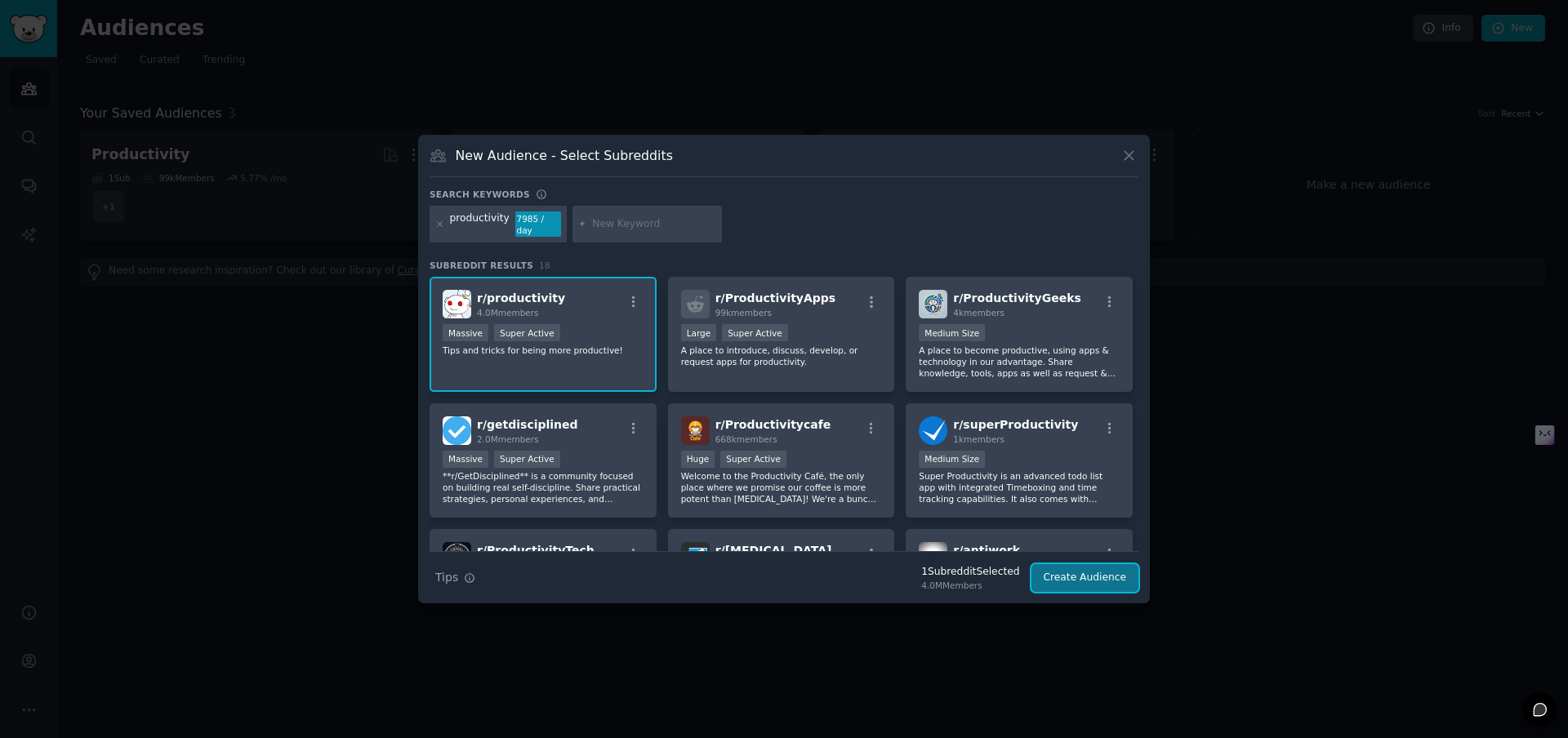
click at [1092, 584] on button "Create Audience" at bounding box center [1085, 578] width 108 height 28
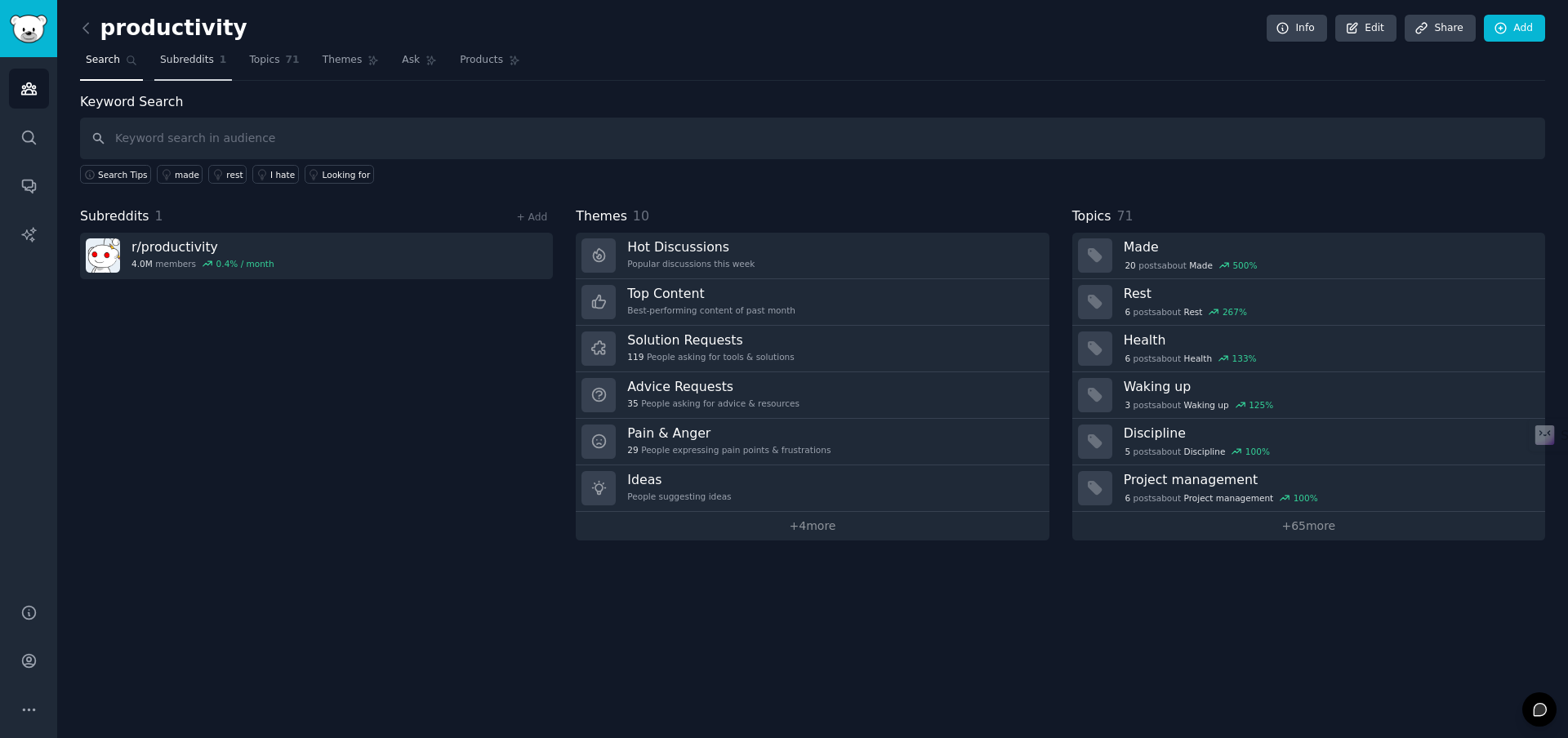
click at [184, 58] on span "Subreddits" at bounding box center [187, 60] width 54 height 14
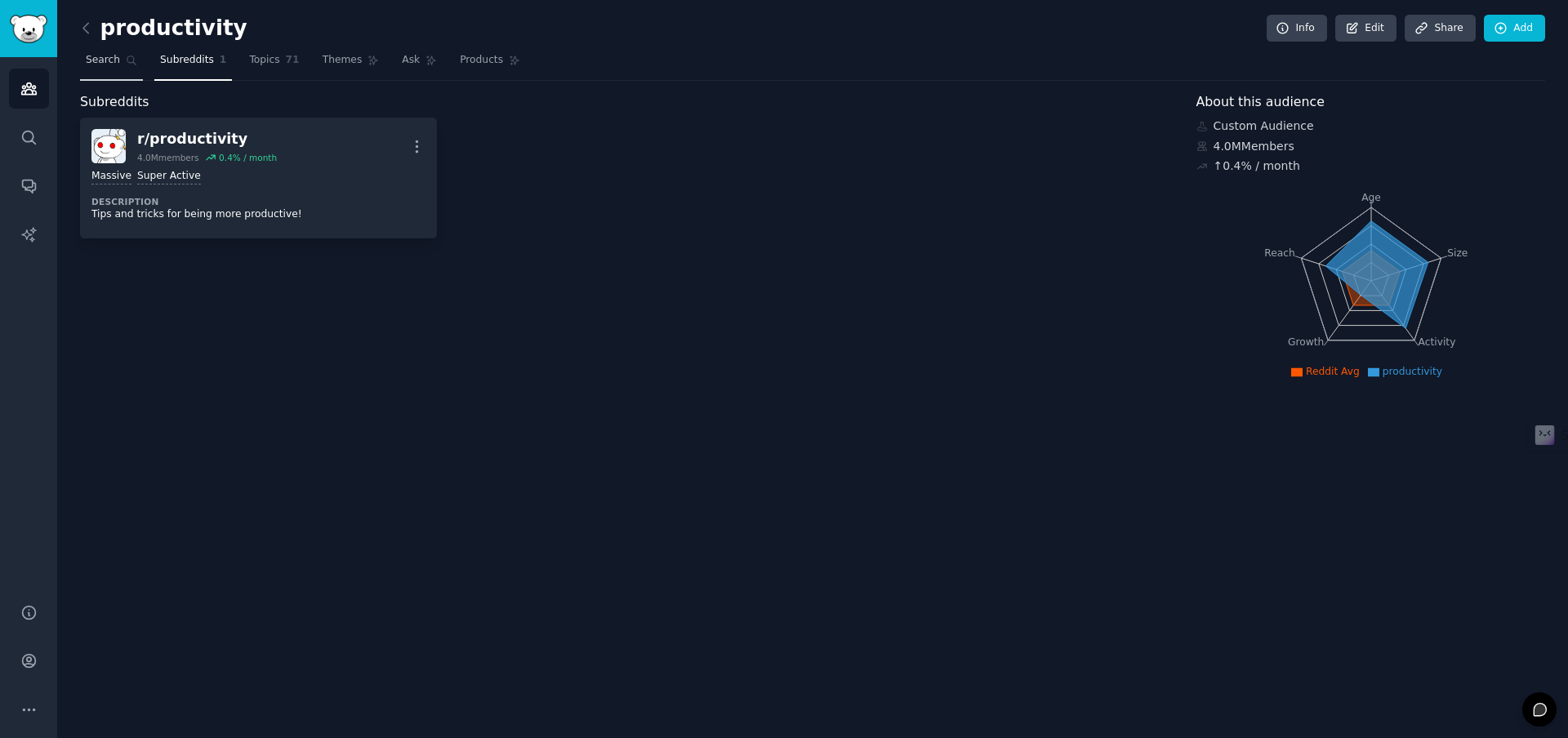
click at [86, 60] on span "Search" at bounding box center [103, 60] width 35 height 14
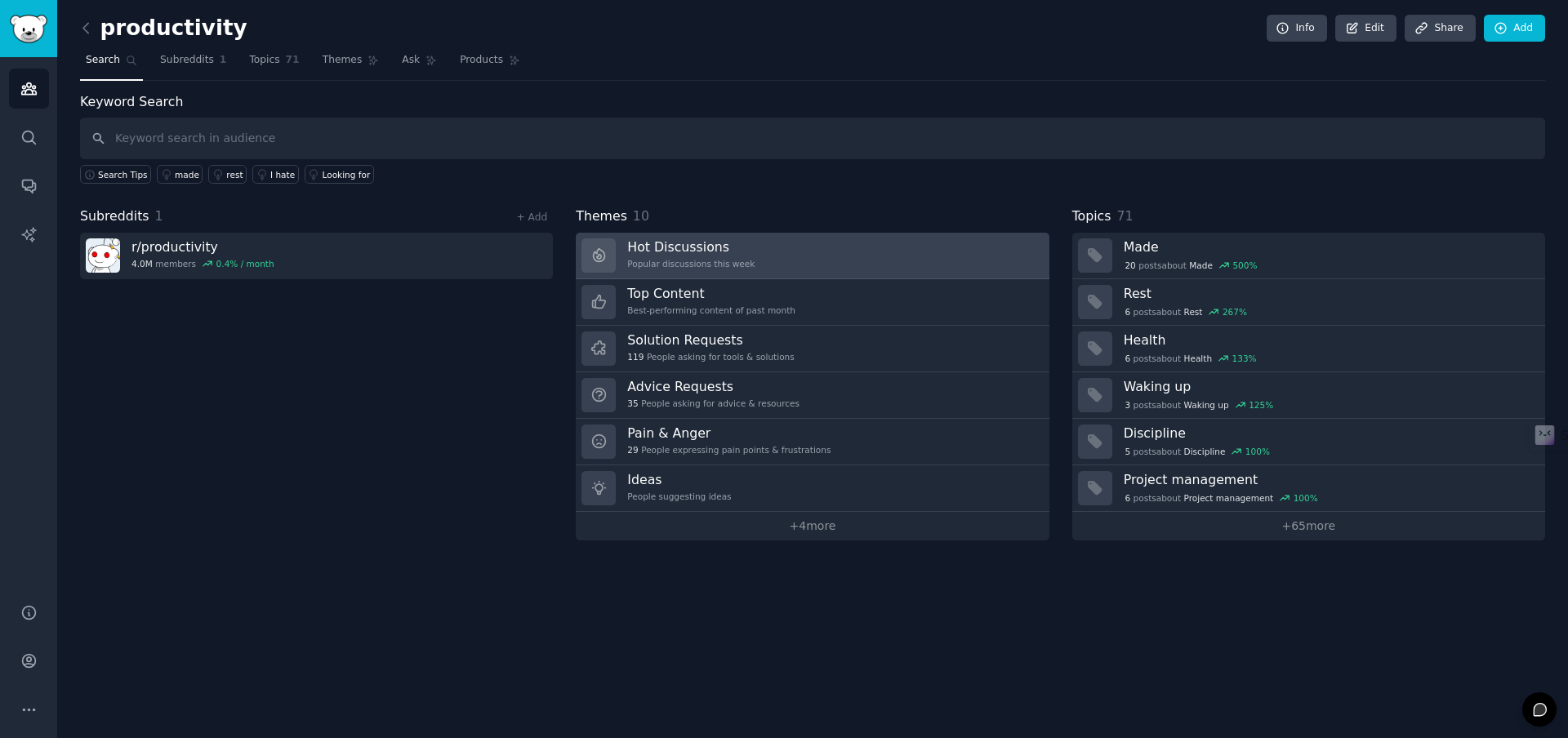
click at [773, 251] on link "Hot Discussions Popular discussions this week" at bounding box center [811, 256] width 472 height 46
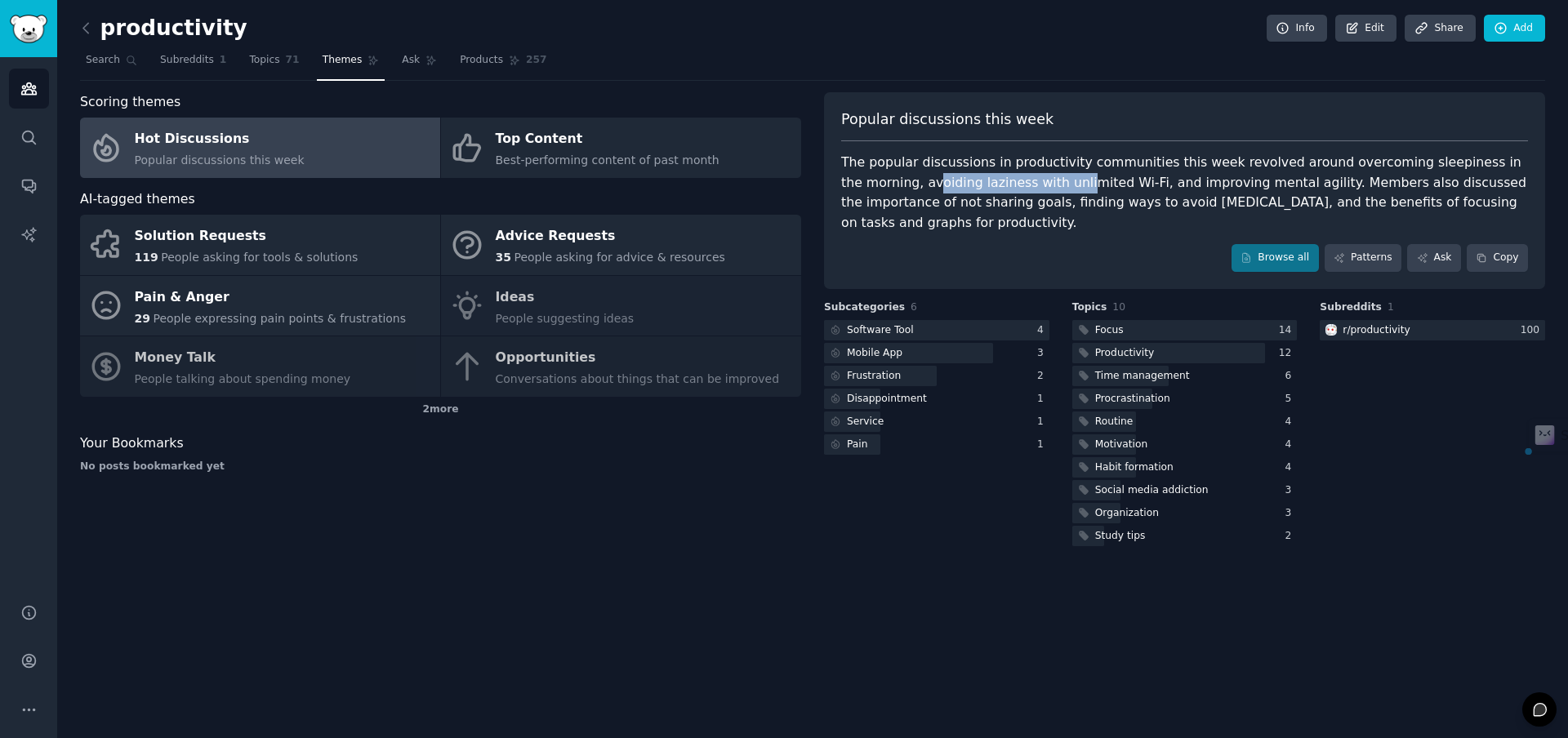
drag, startPoint x: 911, startPoint y: 184, endPoint x: 1045, endPoint y: 189, distance: 134.1
click at [1045, 189] on div "The popular discussions in productivity communities this week revolved around o…" at bounding box center [1184, 192] width 687 height 80
copy div "oiding laziness with unli"
click at [1147, 277] on div "Popular discussions this week The popular discussions in productivity communiti…" at bounding box center [1183, 191] width 721 height 197
drag, startPoint x: 1091, startPoint y: 207, endPoint x: 1177, endPoint y: 207, distance: 86.0
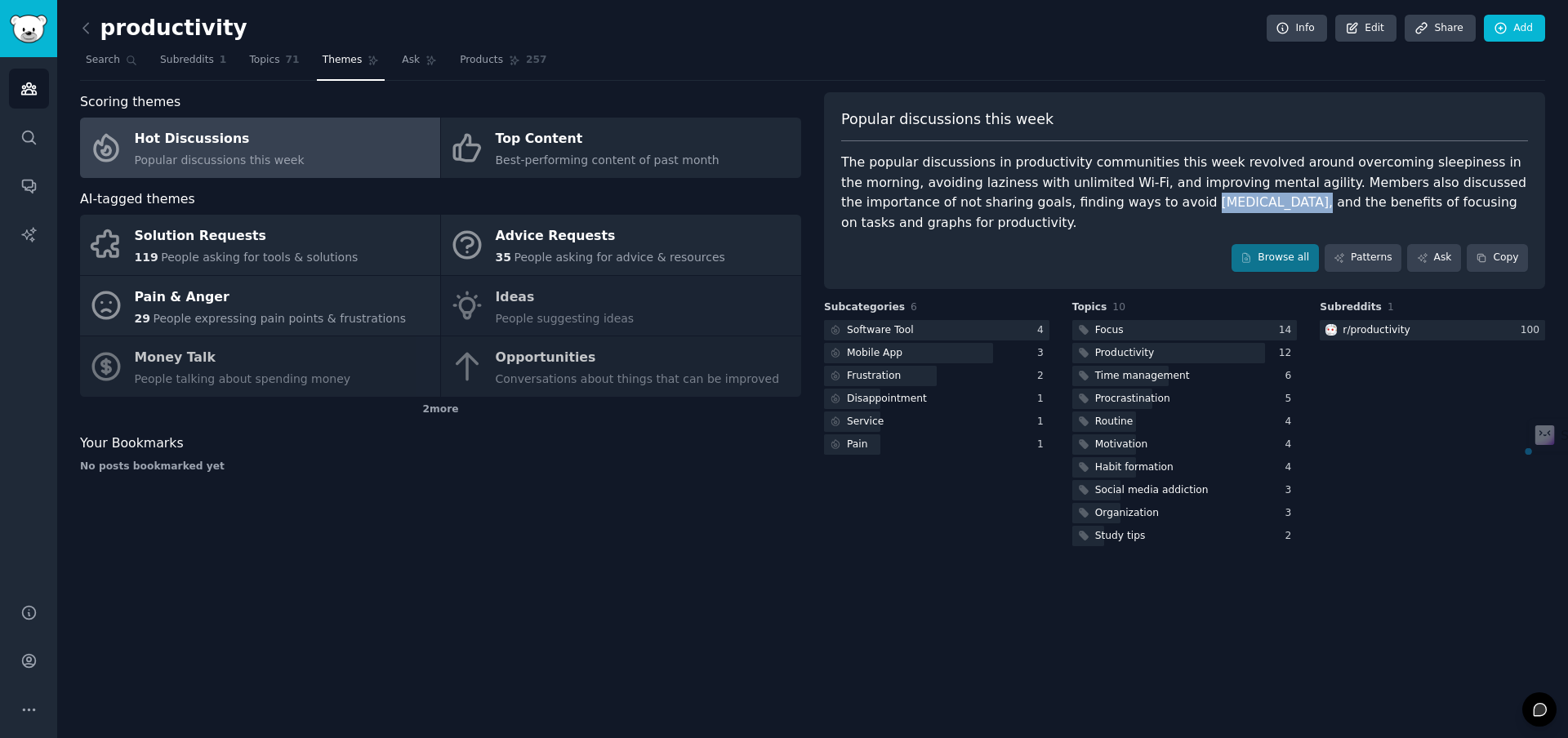
click at [1177, 207] on div "The popular discussions in productivity communities this week revolved around o…" at bounding box center [1184, 192] width 687 height 80
copy div "[MEDICAL_DATA]"
click at [1177, 219] on div "The popular discussions in productivity communities this week revolved around o…" at bounding box center [1184, 192] width 687 height 80
click at [1183, 201] on div "The popular discussions in productivity communities this week revolved around o…" at bounding box center [1184, 192] width 687 height 80
click at [1218, 199] on div "The popular discussions in productivity communities this week revolved around o…" at bounding box center [1184, 192] width 687 height 80
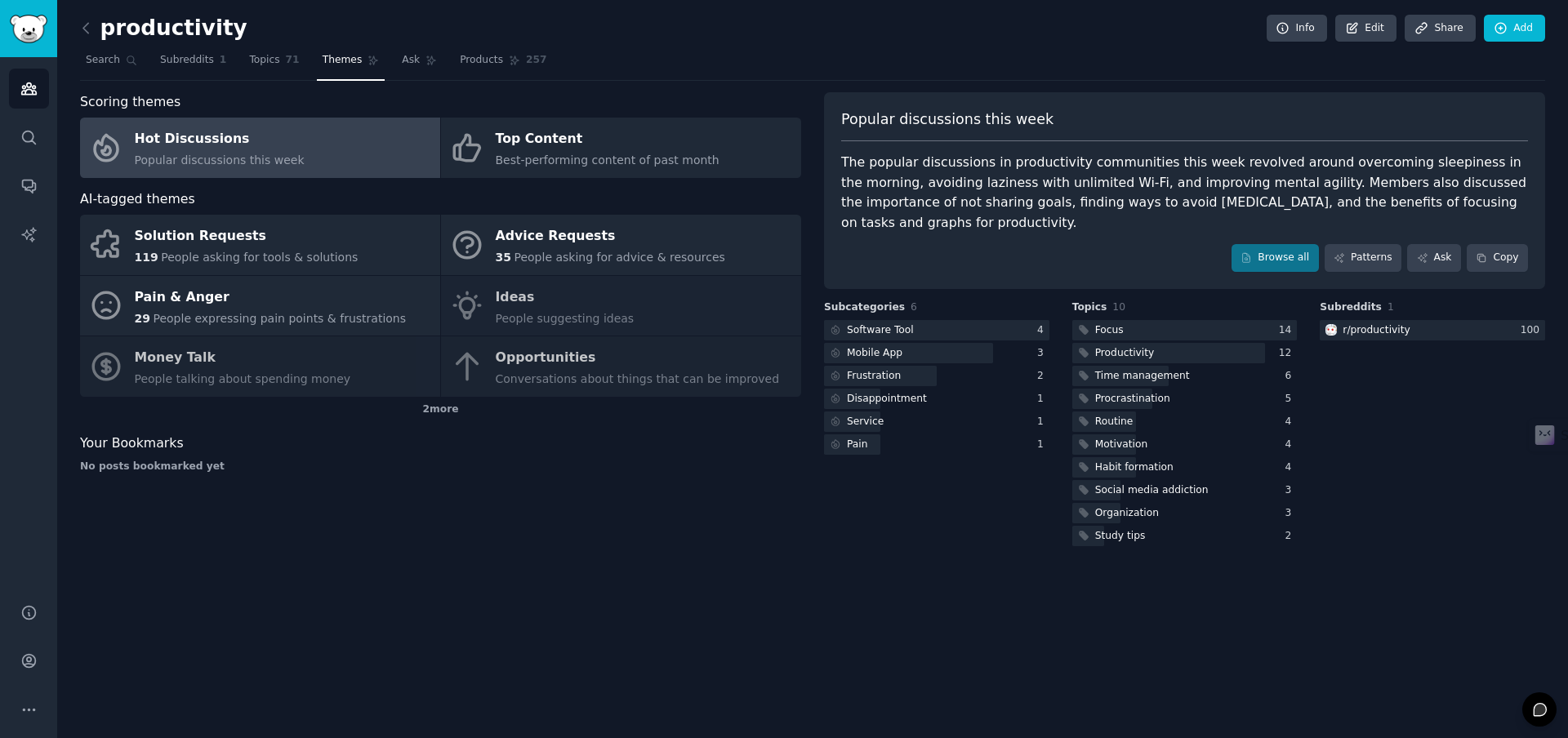
click at [1302, 203] on div "The popular discussions in productivity communities this week revolved around o…" at bounding box center [1184, 192] width 687 height 80
click at [1377, 218] on div "The popular discussions in productivity communities this week revolved around o…" at bounding box center [1184, 192] width 687 height 80
click at [1433, 210] on div "The popular discussions in productivity communities this week revolved around o…" at bounding box center [1184, 192] width 687 height 80
click at [1121, 224] on div "The popular discussions in productivity communities this week revolved around o…" at bounding box center [1184, 192] width 687 height 80
drag, startPoint x: 1234, startPoint y: 201, endPoint x: 1488, endPoint y: 212, distance: 254.2
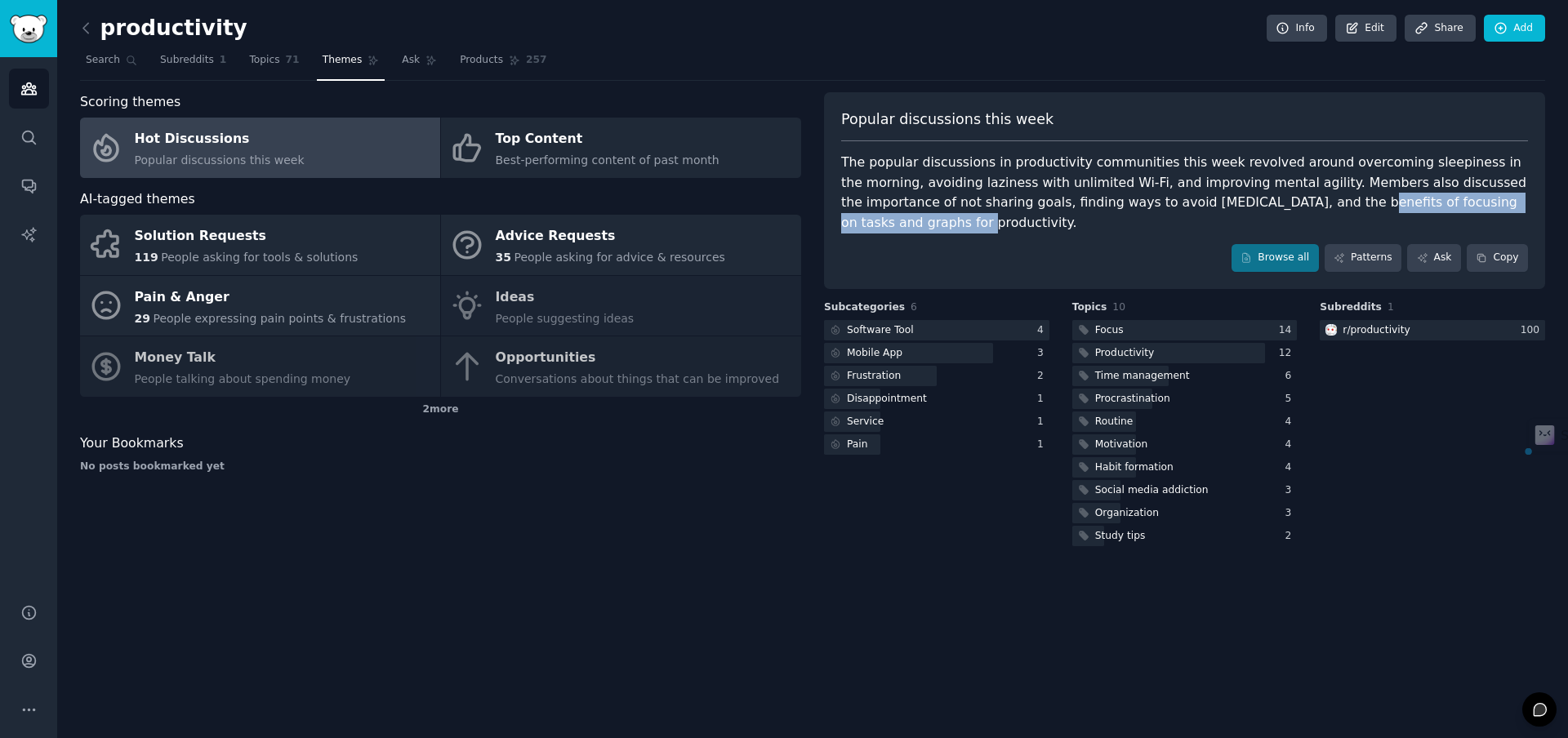
click at [1488, 212] on div "The popular discussions in productivity communities this week revolved around o…" at bounding box center [1184, 192] width 687 height 80
copy div "benefits of focusing on tasks and graphs for"
click at [1134, 250] on div "Browse all Patterns Ask Copy" at bounding box center [1184, 258] width 687 height 28
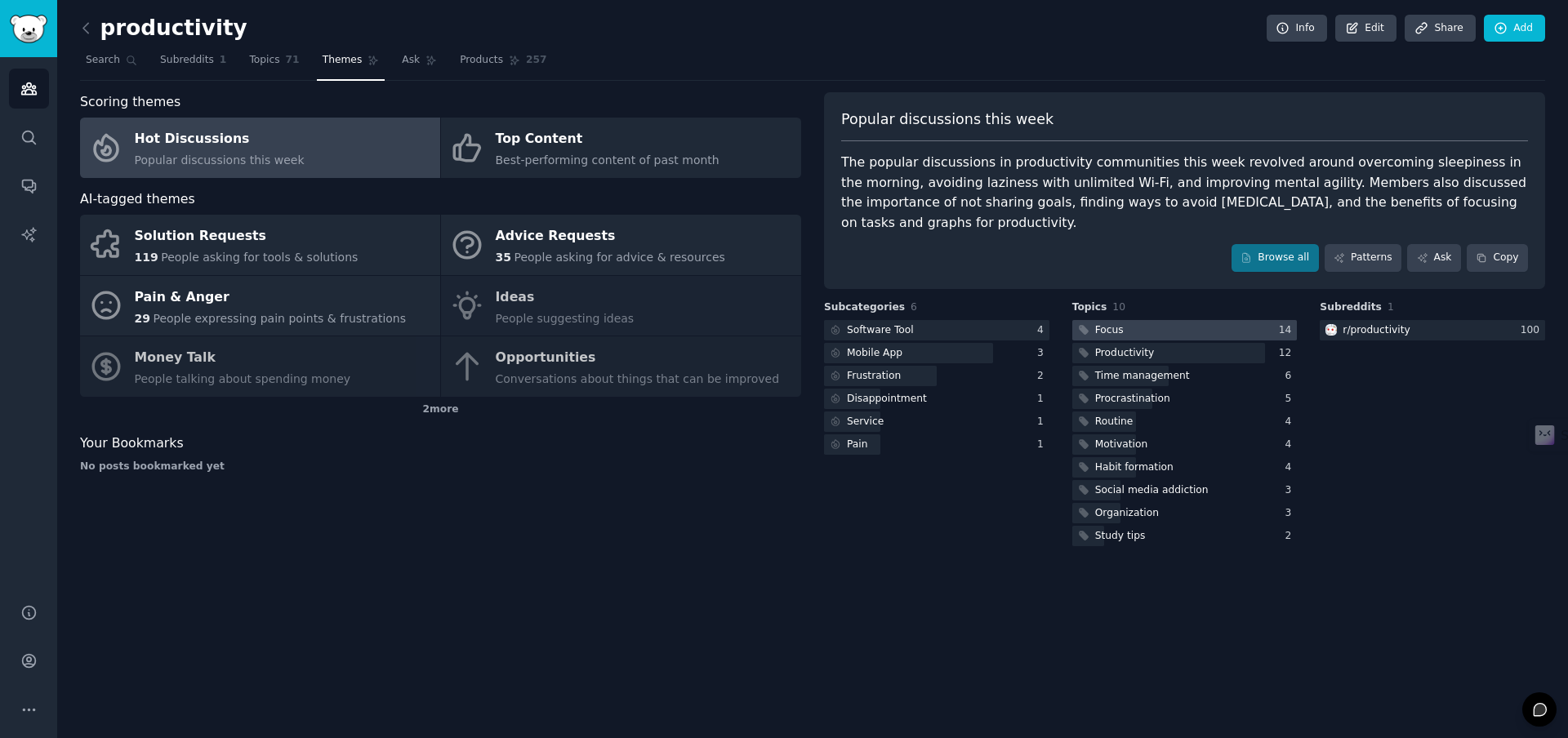
click at [1169, 332] on div at bounding box center [1184, 330] width 225 height 20
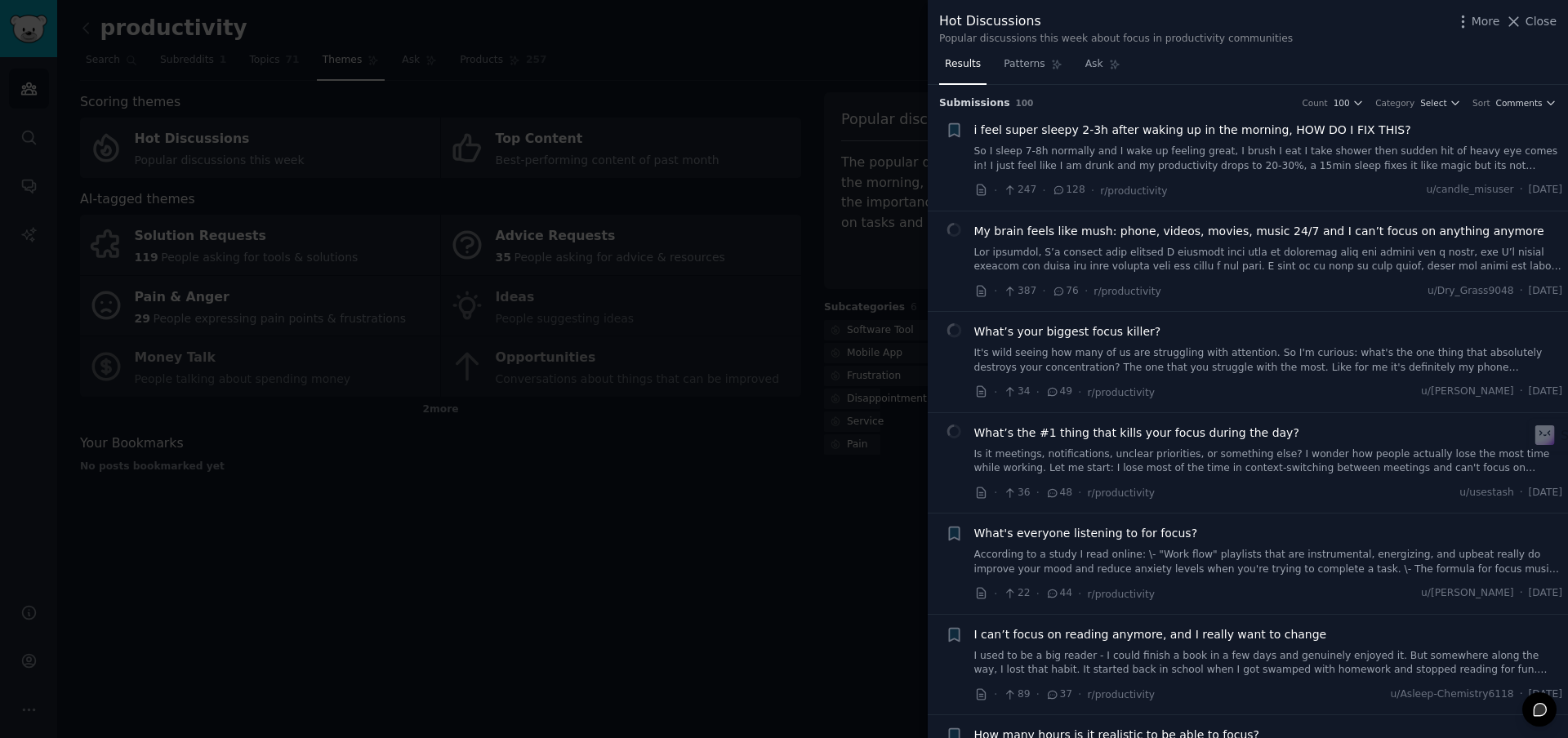
click at [1203, 267] on link at bounding box center [1269, 260] width 589 height 29
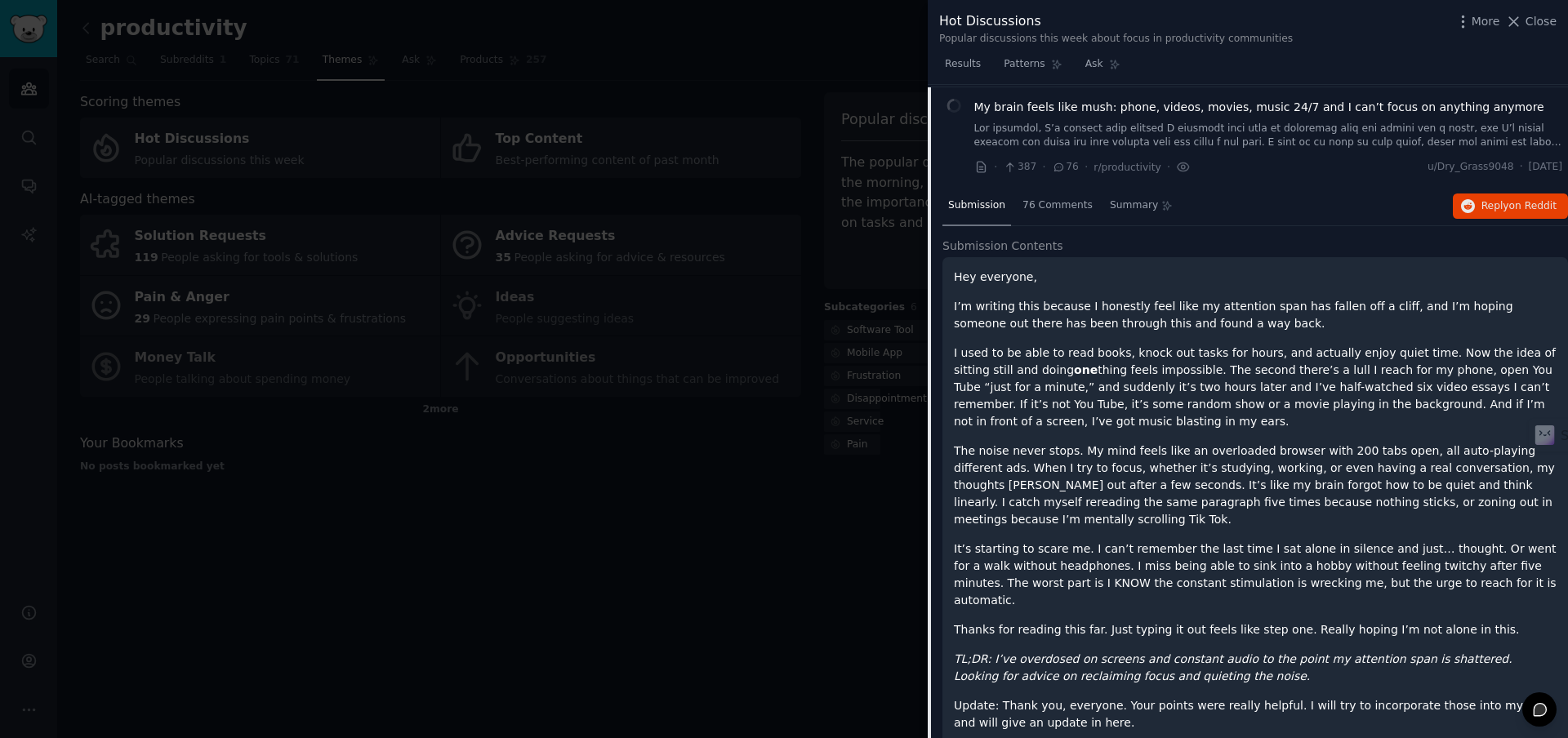
scroll to position [127, 0]
click at [1529, 200] on span "on Reddit" at bounding box center [1532, 203] width 47 height 12
